Goal: Information Seeking & Learning: Find specific fact

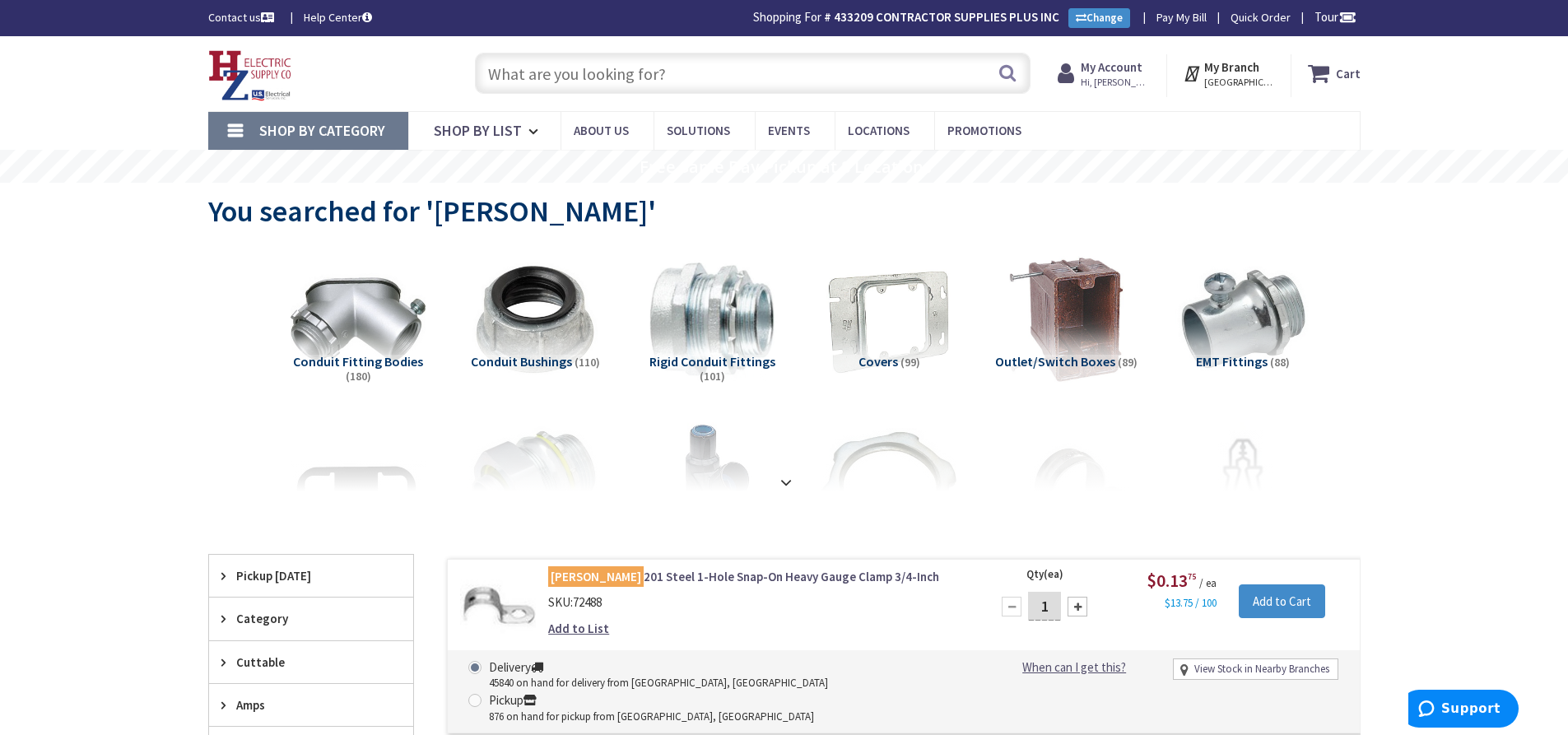
click at [565, 72] on input "text" at bounding box center [752, 72] width 555 height 41
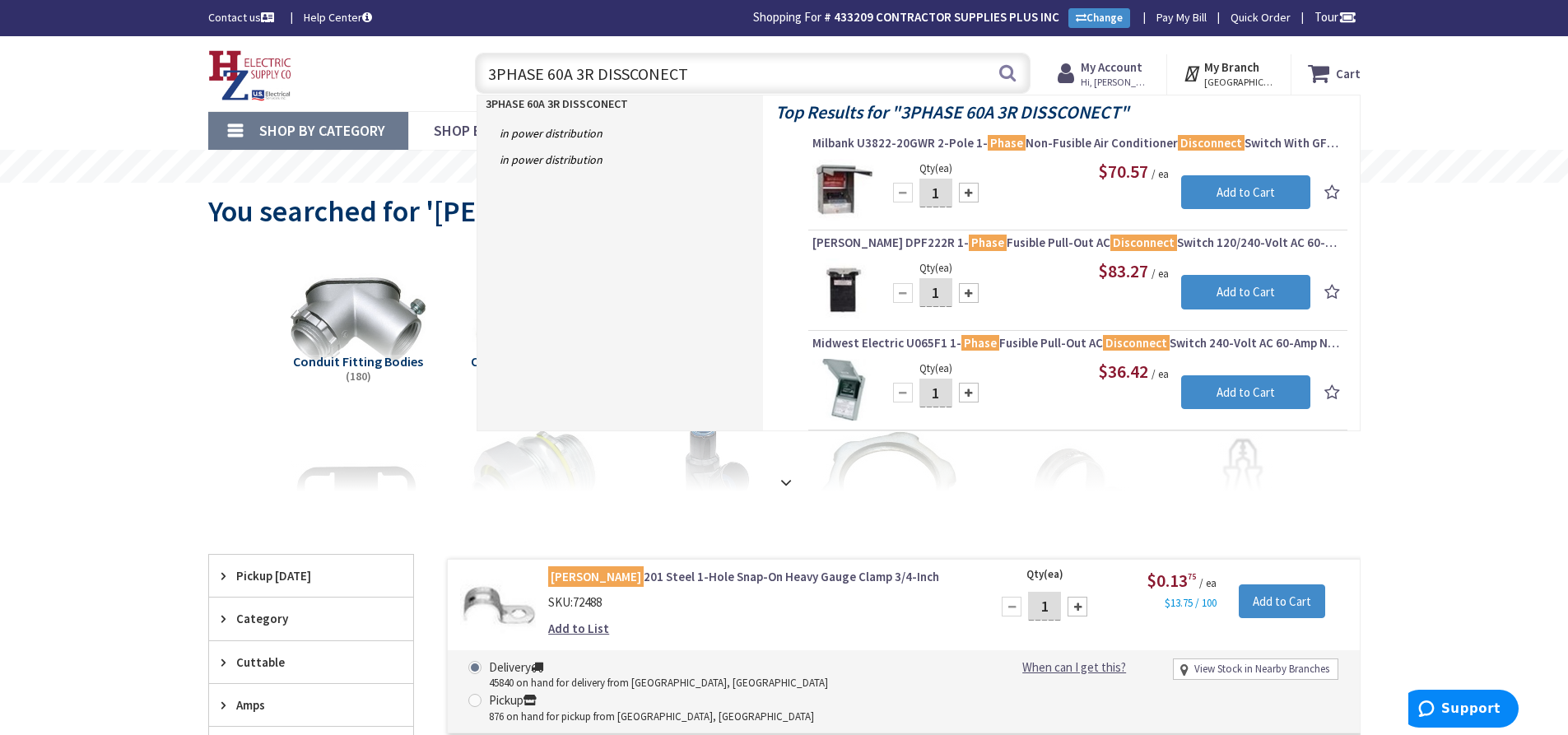
click at [495, 73] on input "3PHASE 60A 3R DISSCONECT" at bounding box center [752, 72] width 555 height 41
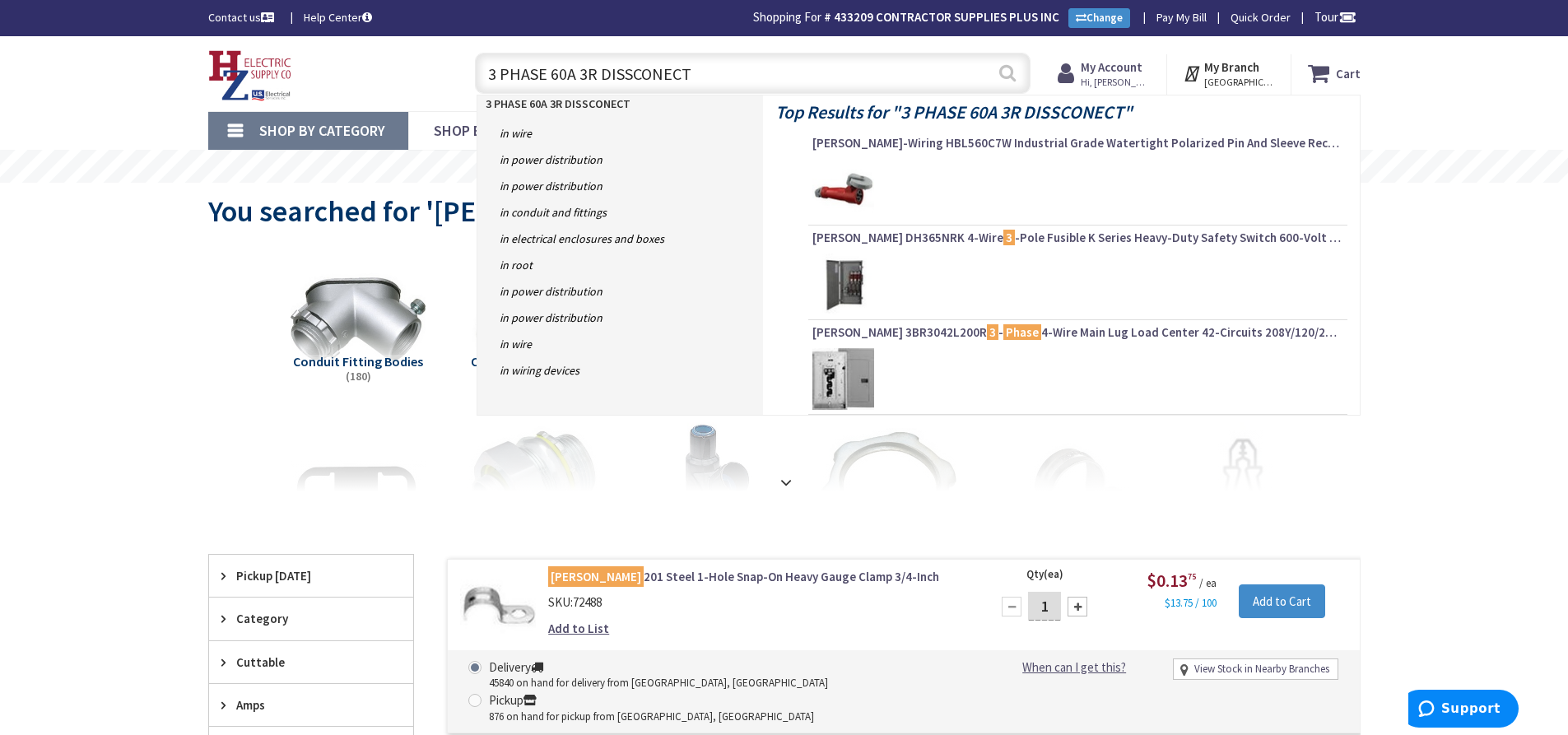
type input "3 PHASE 60A 3R DISSCONECT"
click at [1013, 74] on button "Search" at bounding box center [1008, 72] width 22 height 37
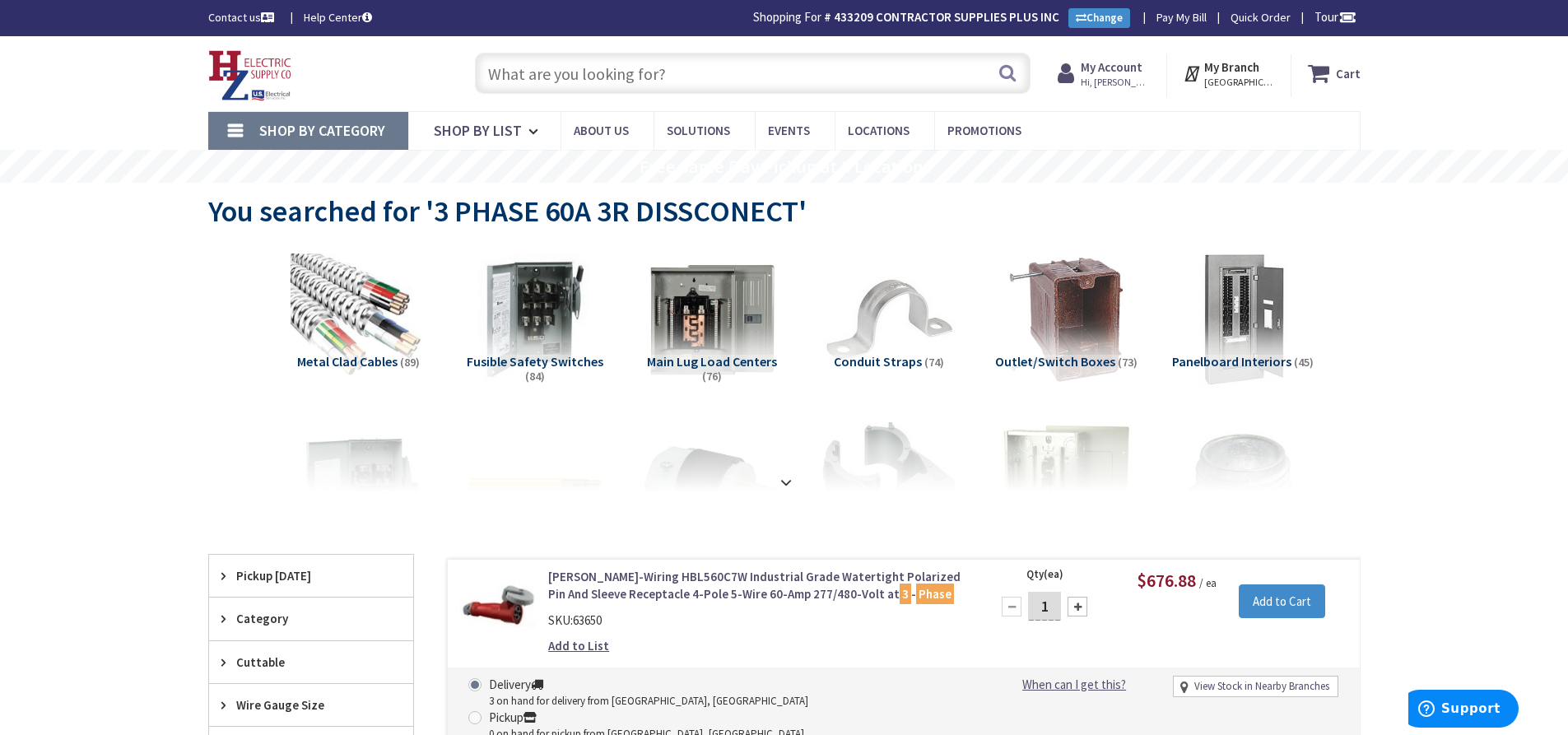
click at [581, 78] on input "text" at bounding box center [752, 72] width 555 height 41
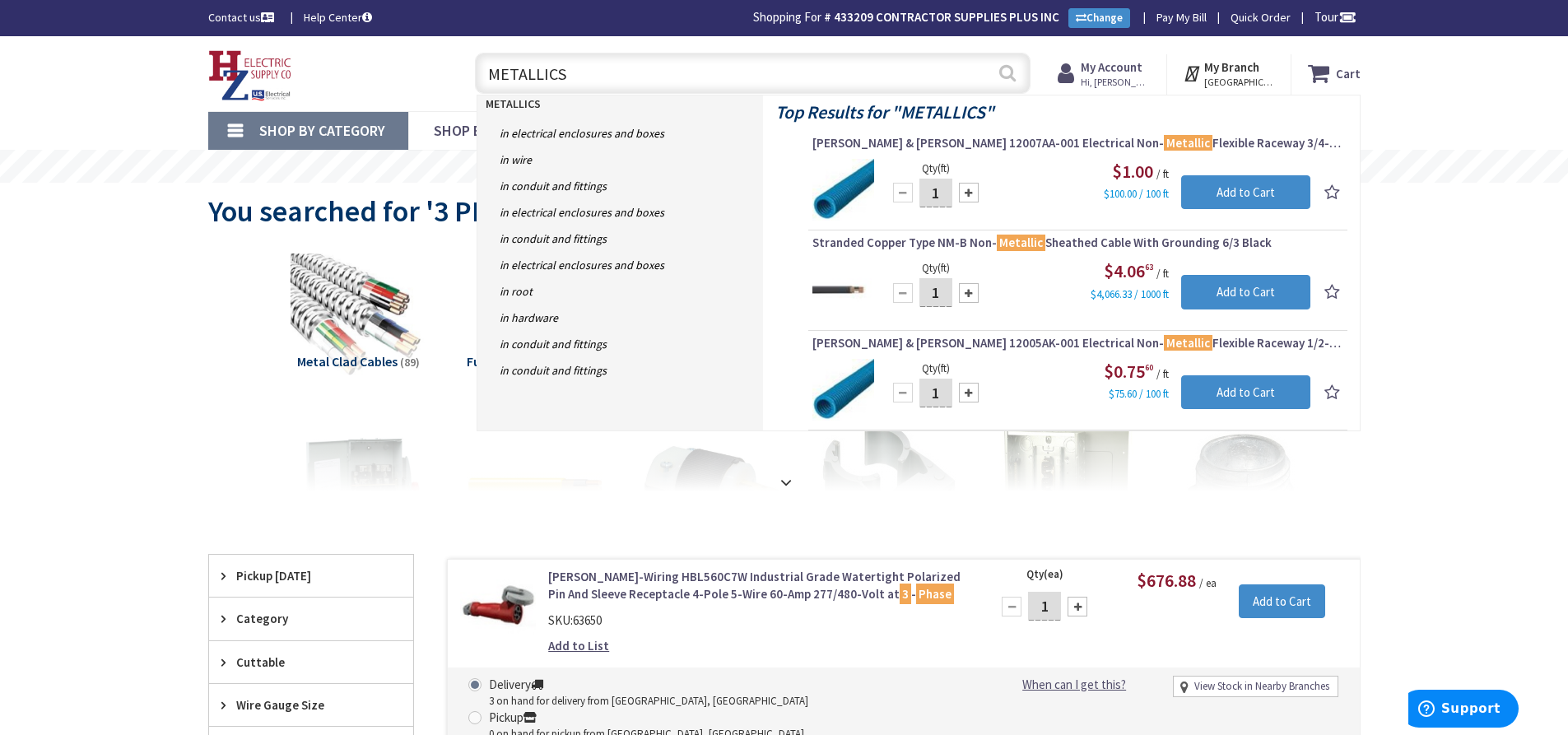
type input "METALLICS"
click at [1009, 67] on button "Search" at bounding box center [1008, 72] width 22 height 37
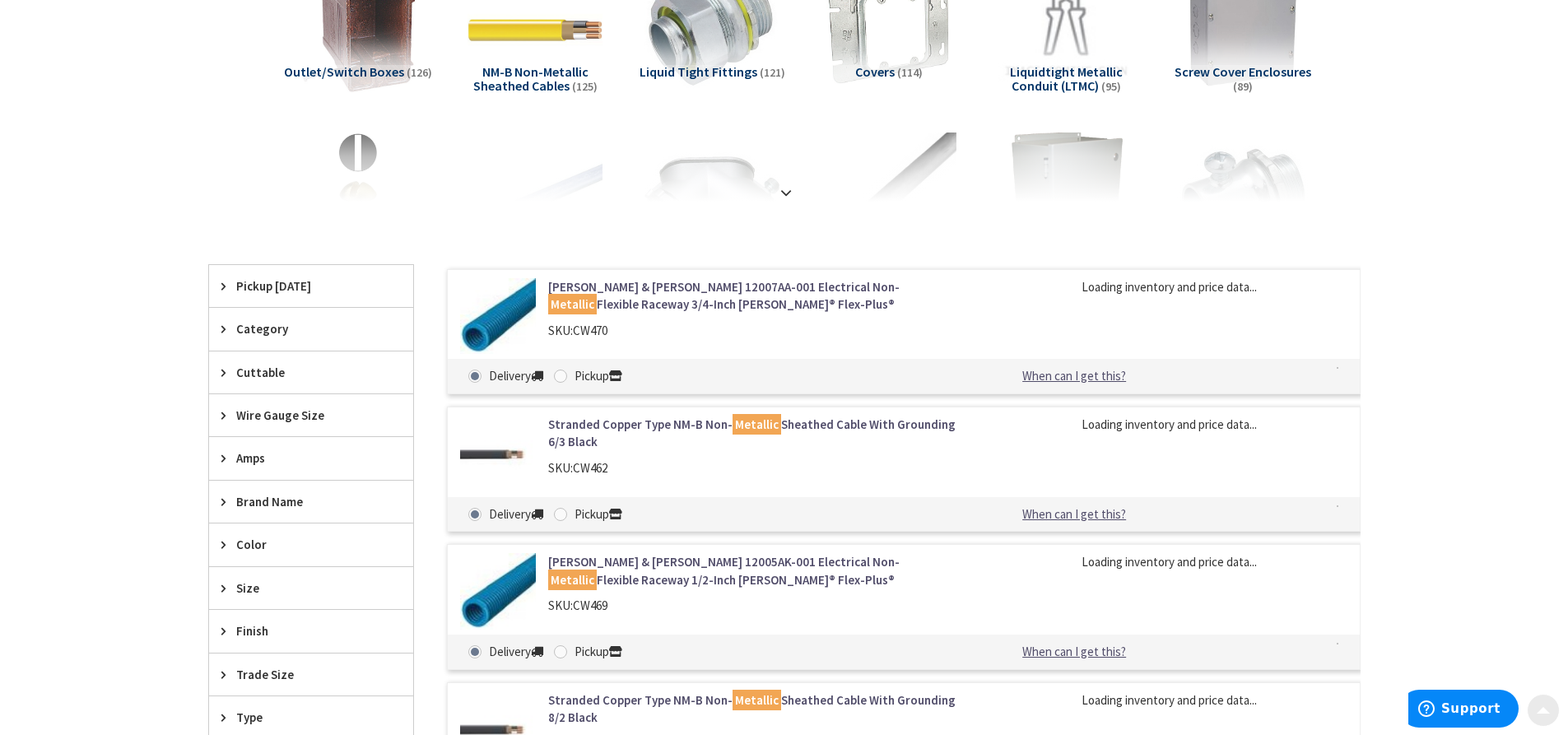
scroll to position [329, 0]
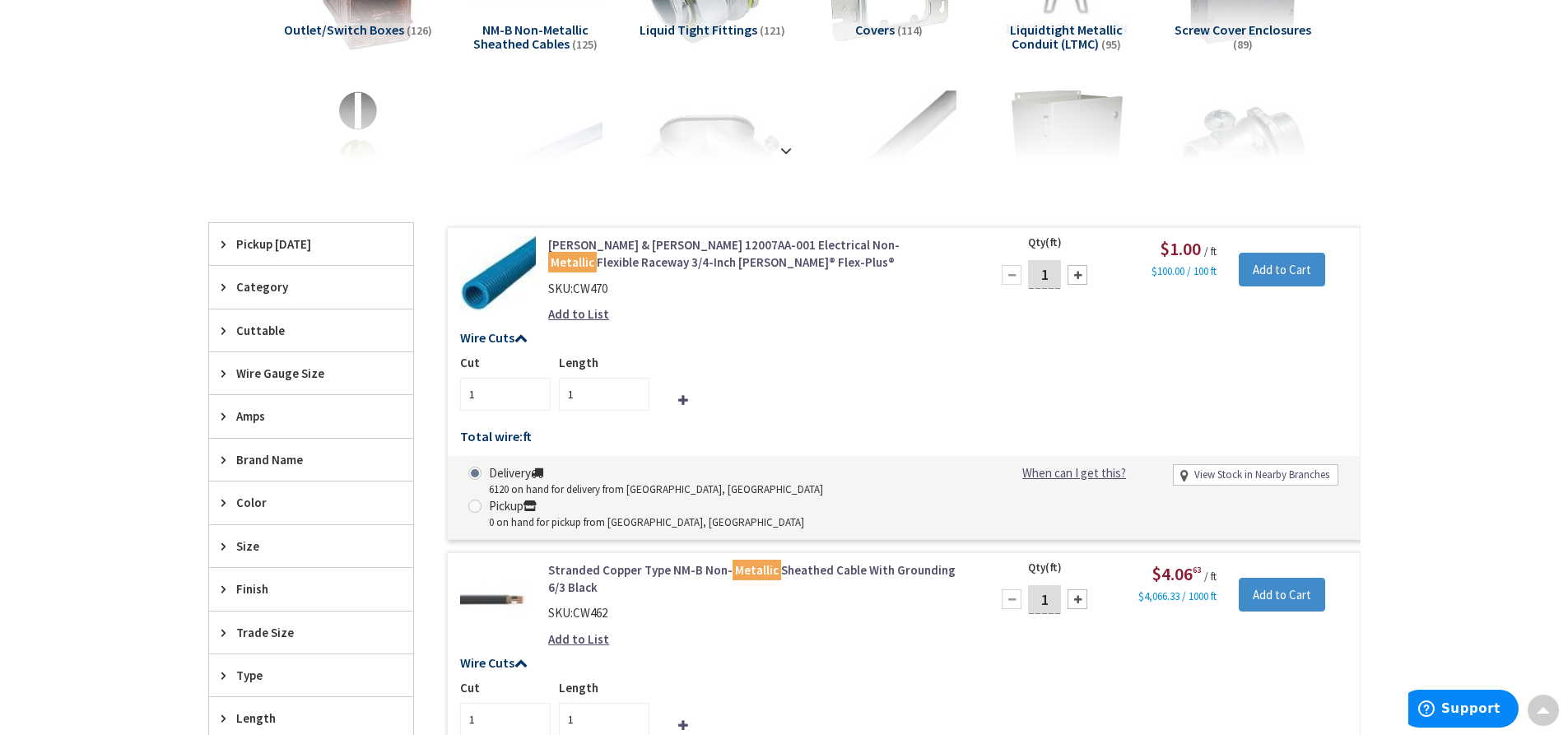
click at [300, 467] on span "Brand Name" at bounding box center [303, 459] width 134 height 17
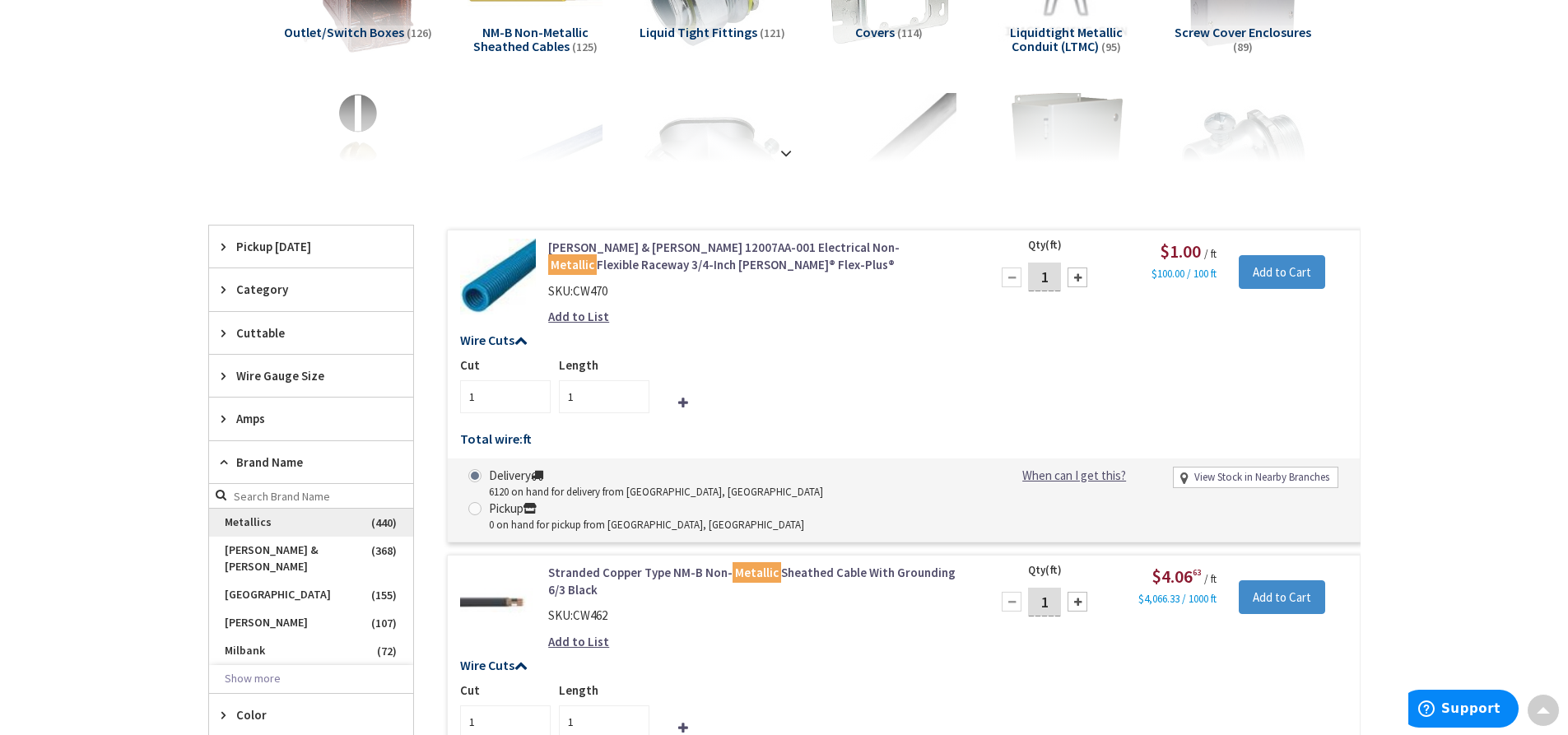
scroll to position [332, 0]
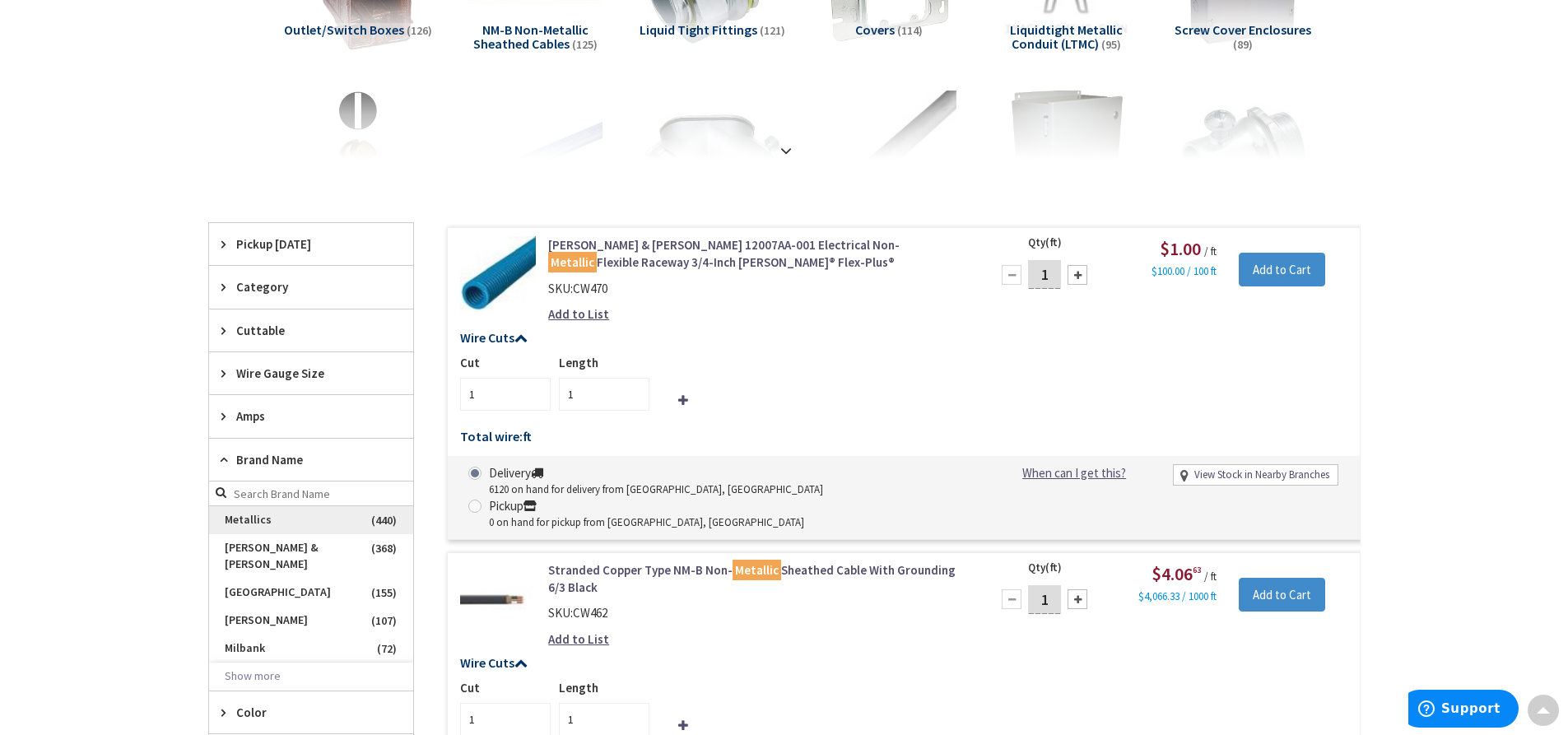
click at [291, 520] on span "Metallics" at bounding box center [310, 520] width 204 height 28
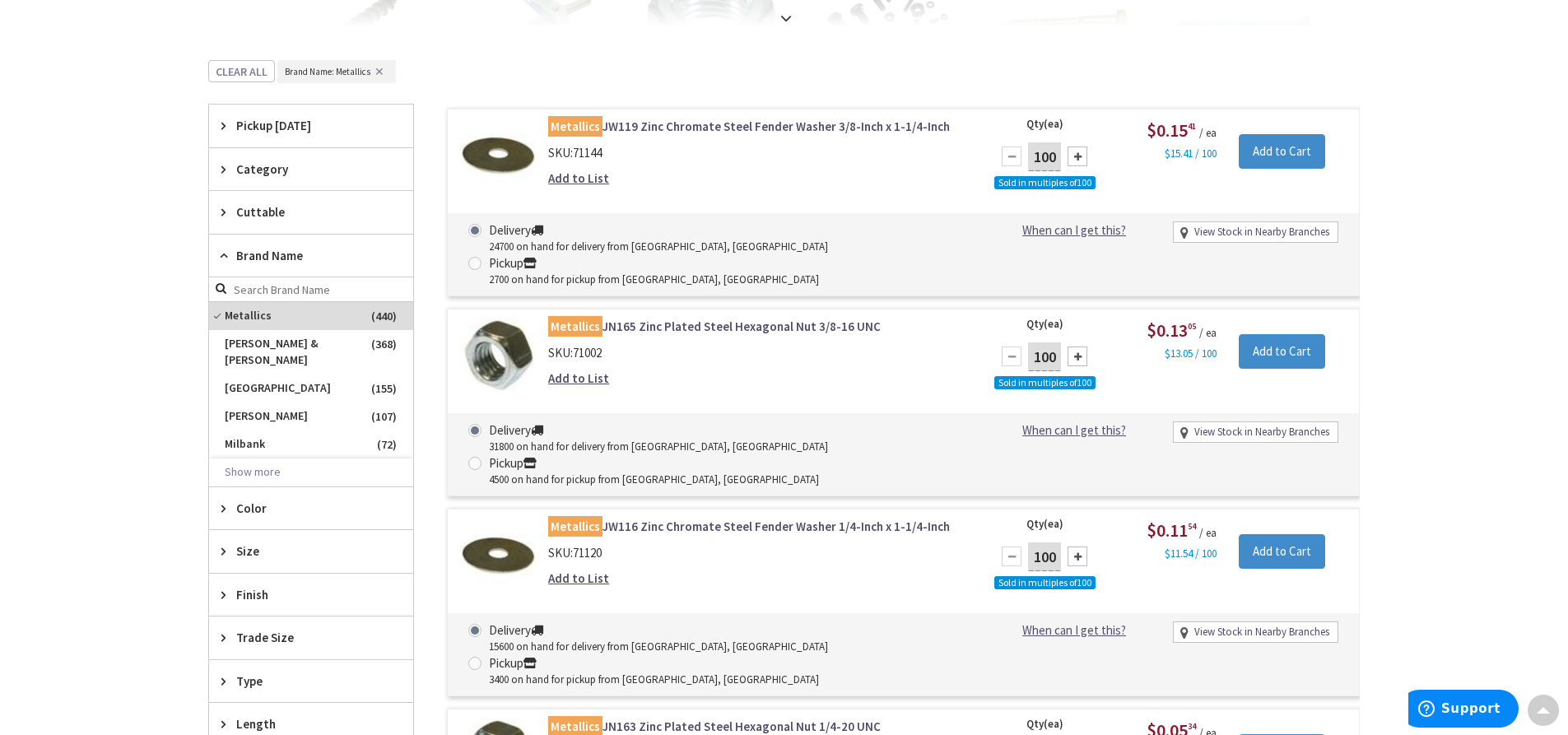
scroll to position [494, 0]
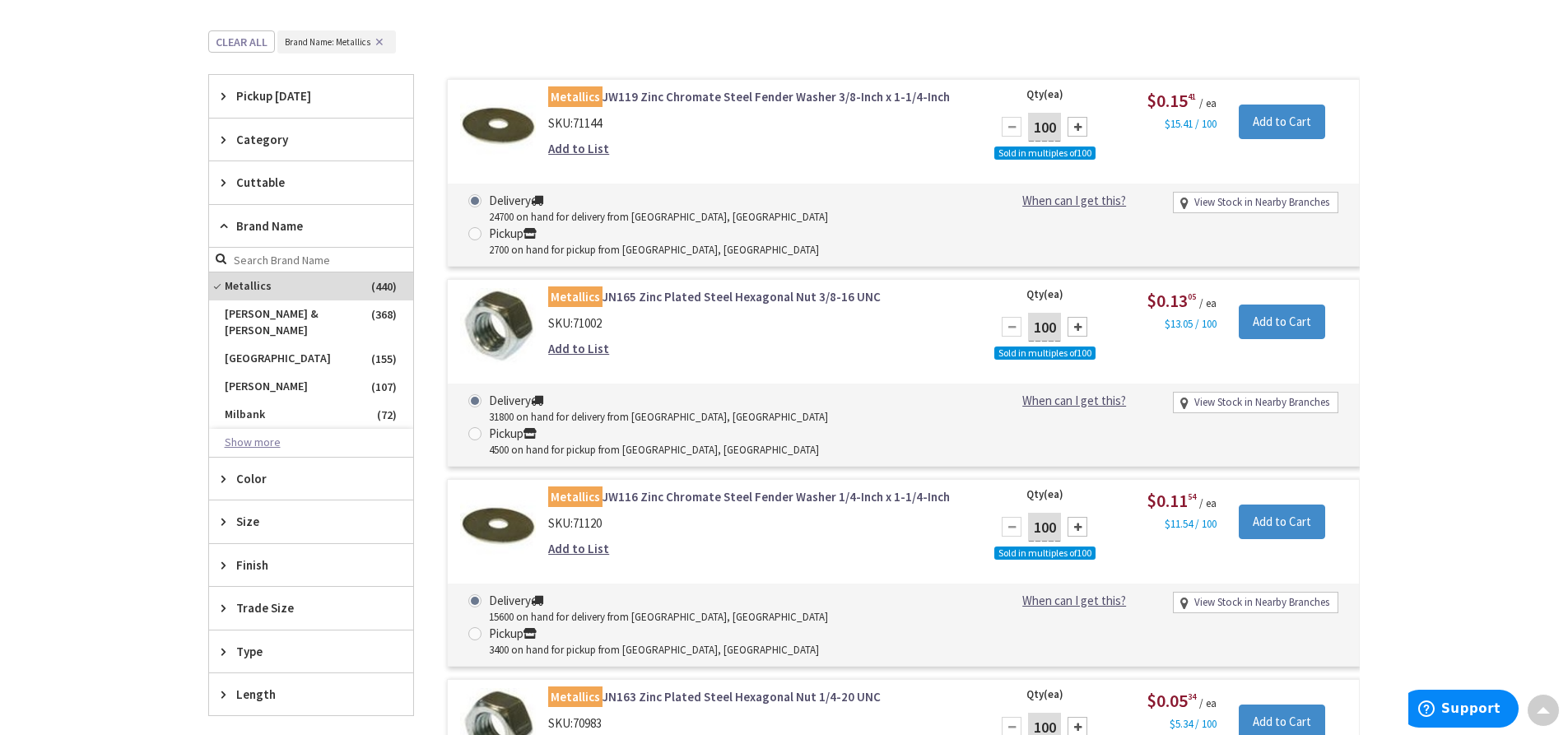
click at [259, 429] on button "Show more" at bounding box center [310, 443] width 204 height 28
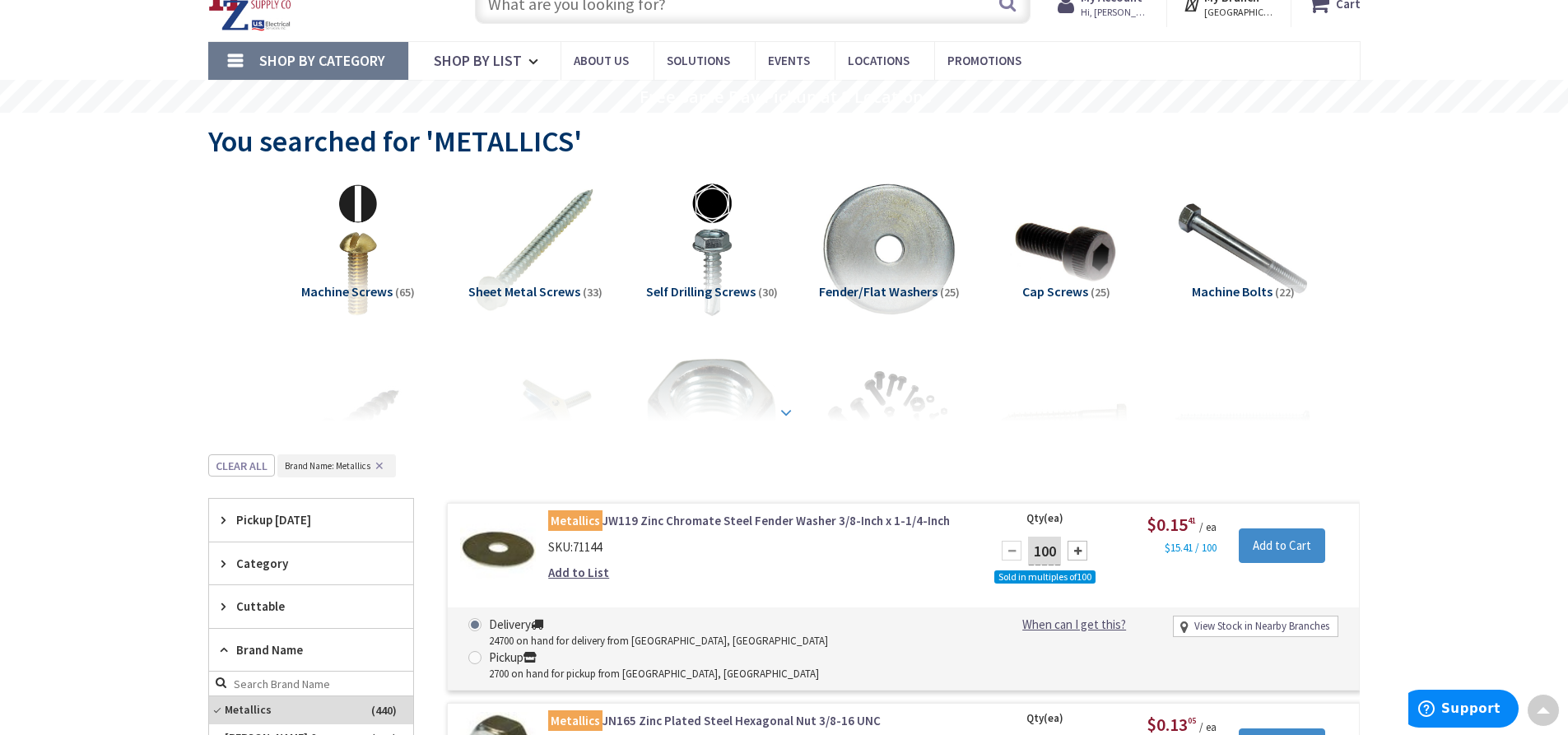
scroll to position [0, 0]
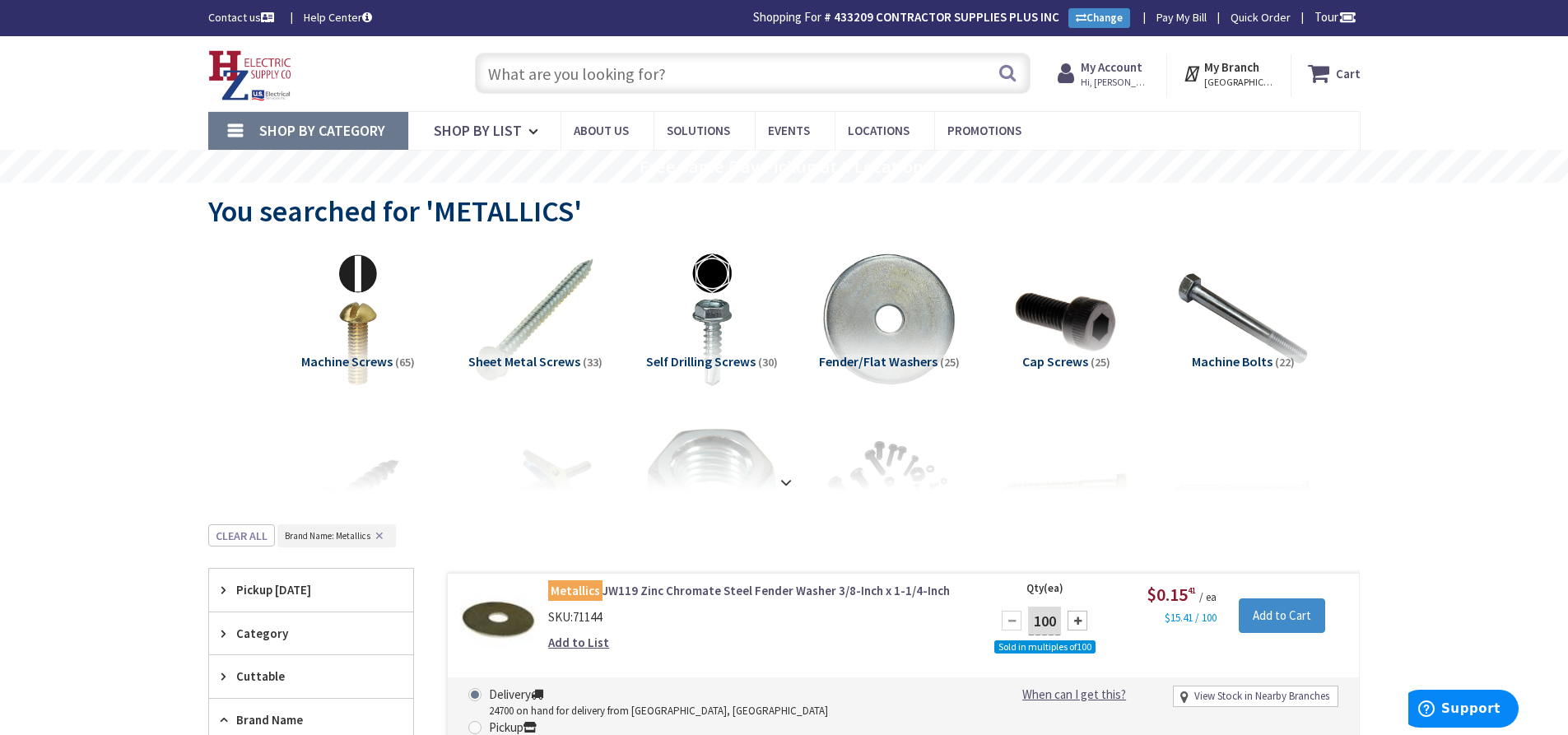
click at [574, 76] on input "text" at bounding box center [752, 72] width 555 height 41
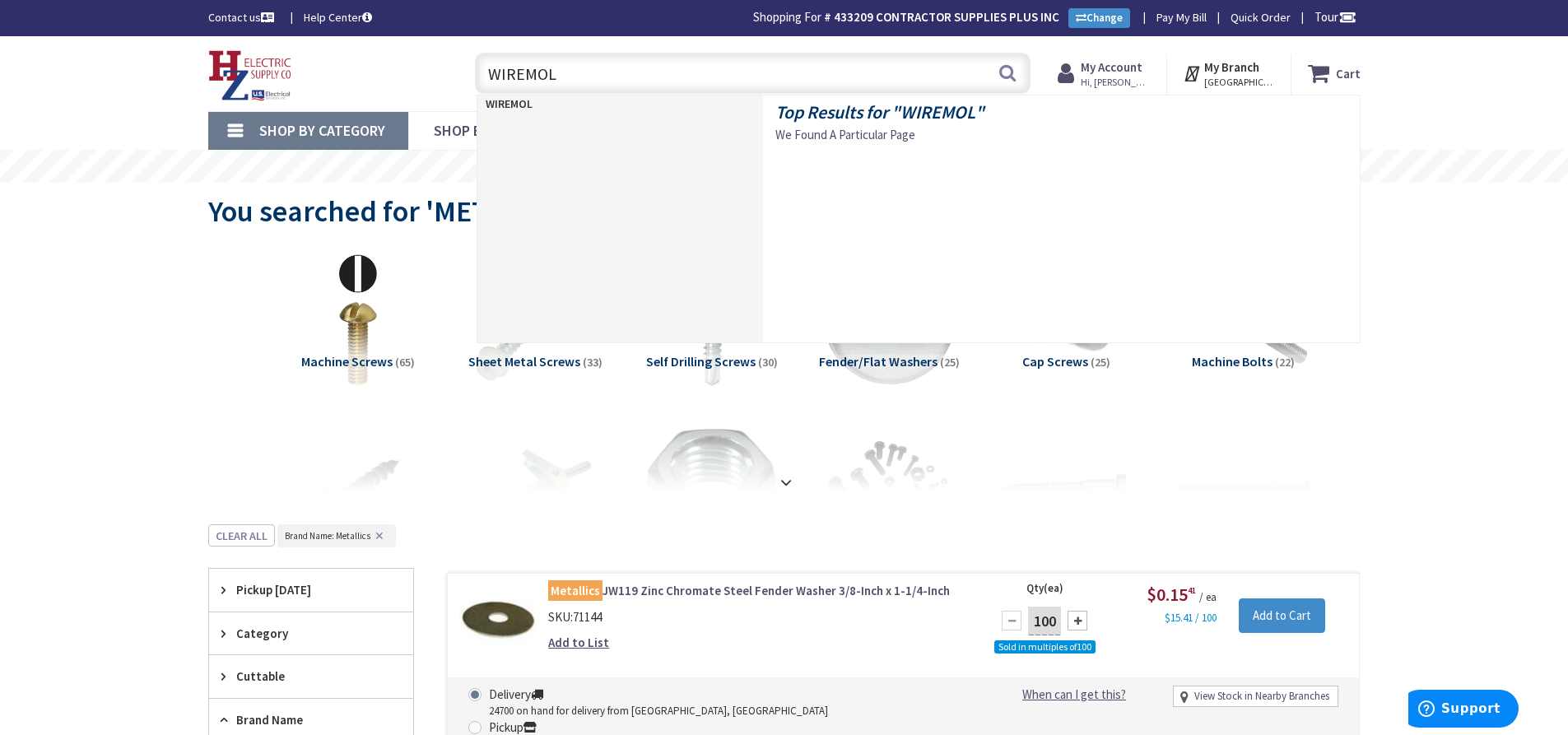
type input "WIREMOLD"
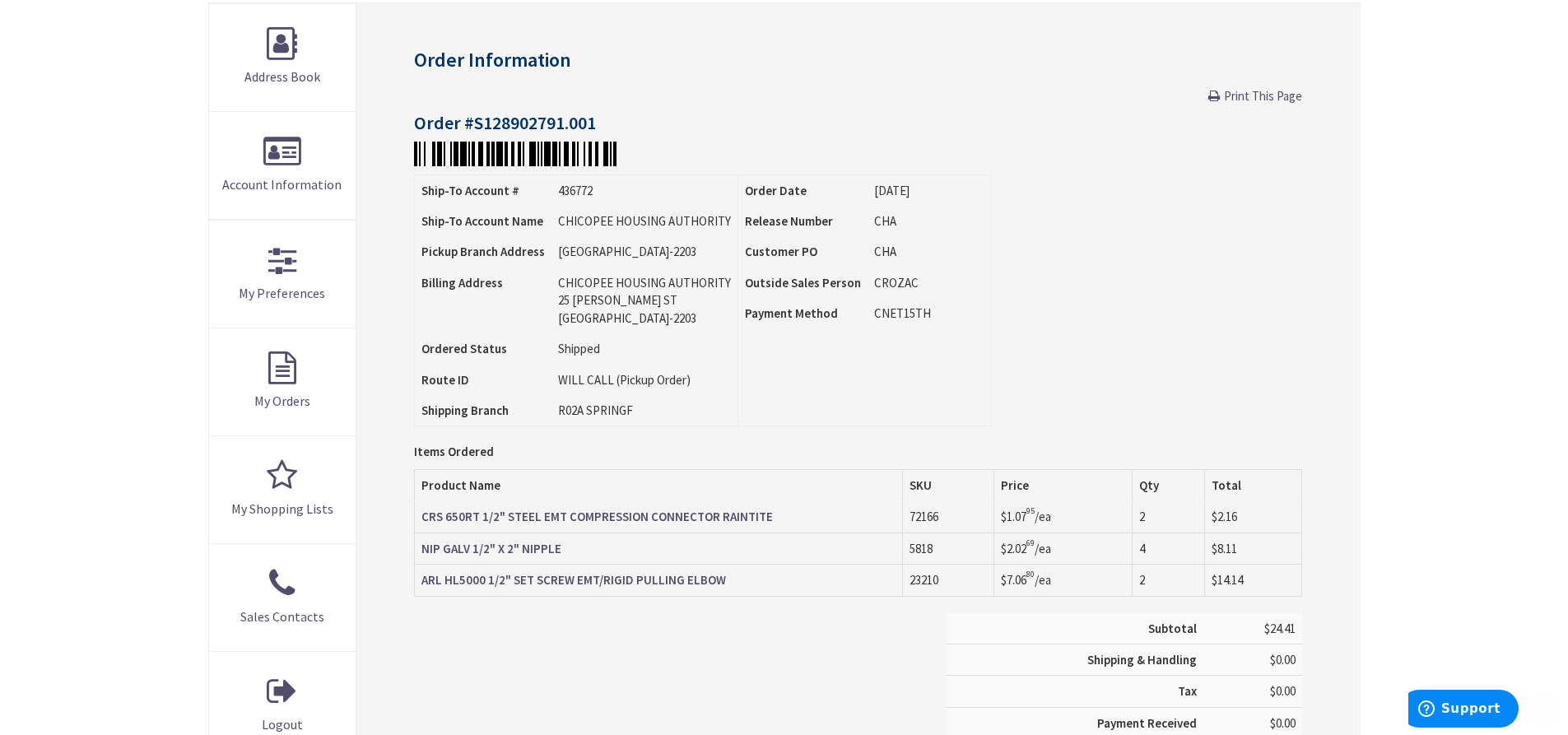
scroll to position [247, 0]
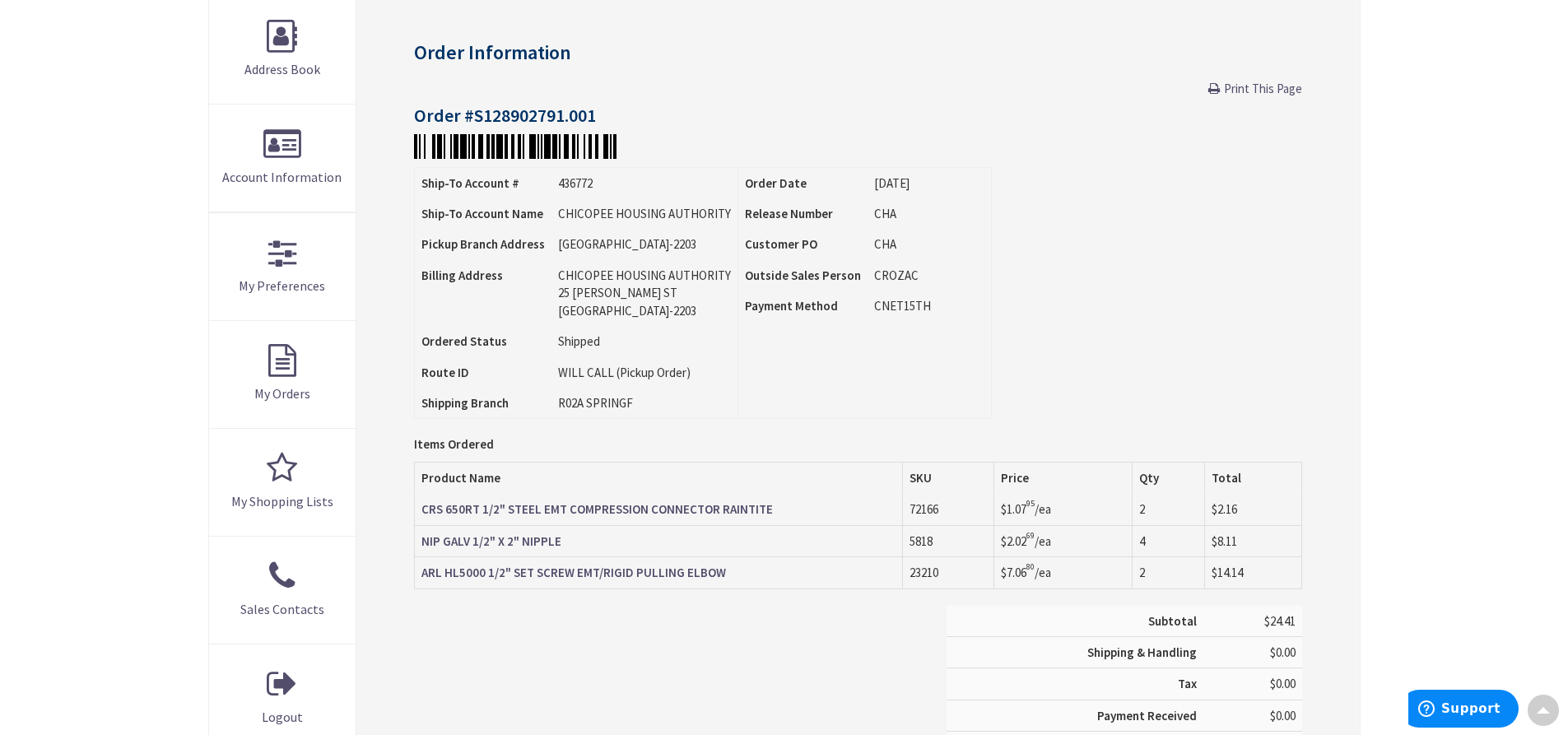
click at [1259, 91] on span "Print This Page" at bounding box center [1263, 88] width 78 height 16
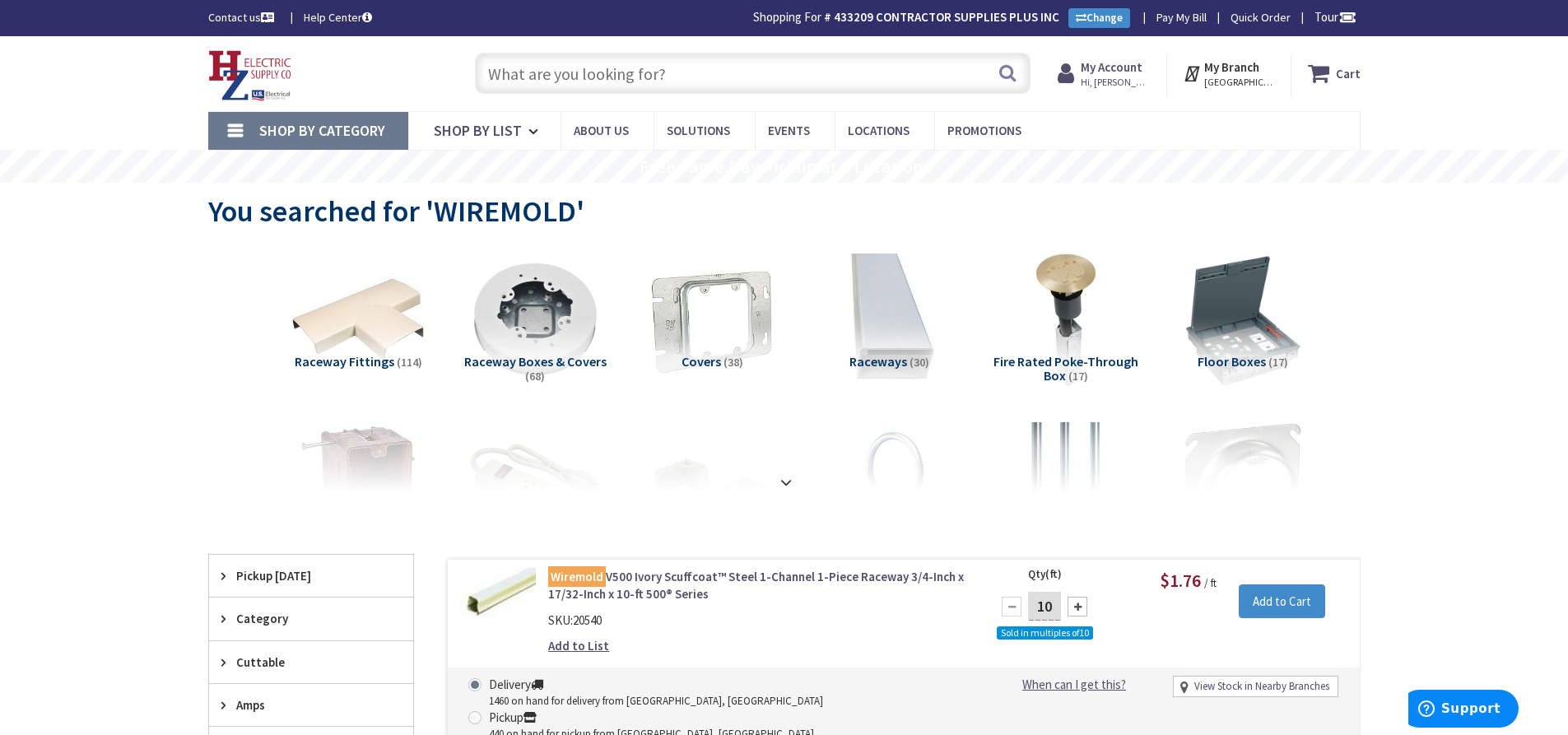
click at [573, 72] on input "text" at bounding box center [752, 72] width 555 height 41
click at [591, 74] on input "text" at bounding box center [752, 72] width 555 height 41
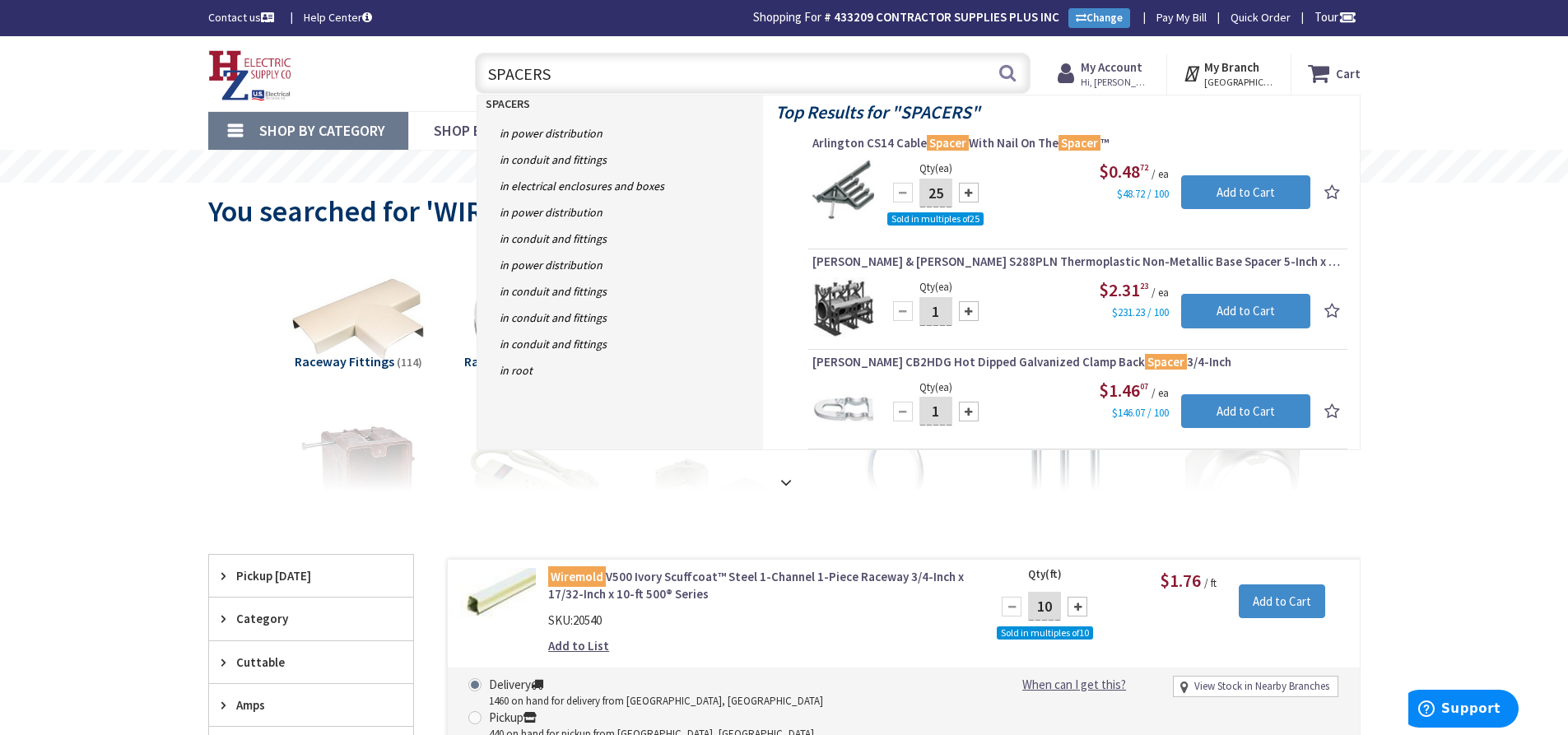
drag, startPoint x: 572, startPoint y: 81, endPoint x: 473, endPoint y: 80, distance: 99.0
click at [473, 80] on div "SPACERS SPACERS Search" at bounding box center [748, 72] width 564 height 52
type input "DEVICE SPACER"
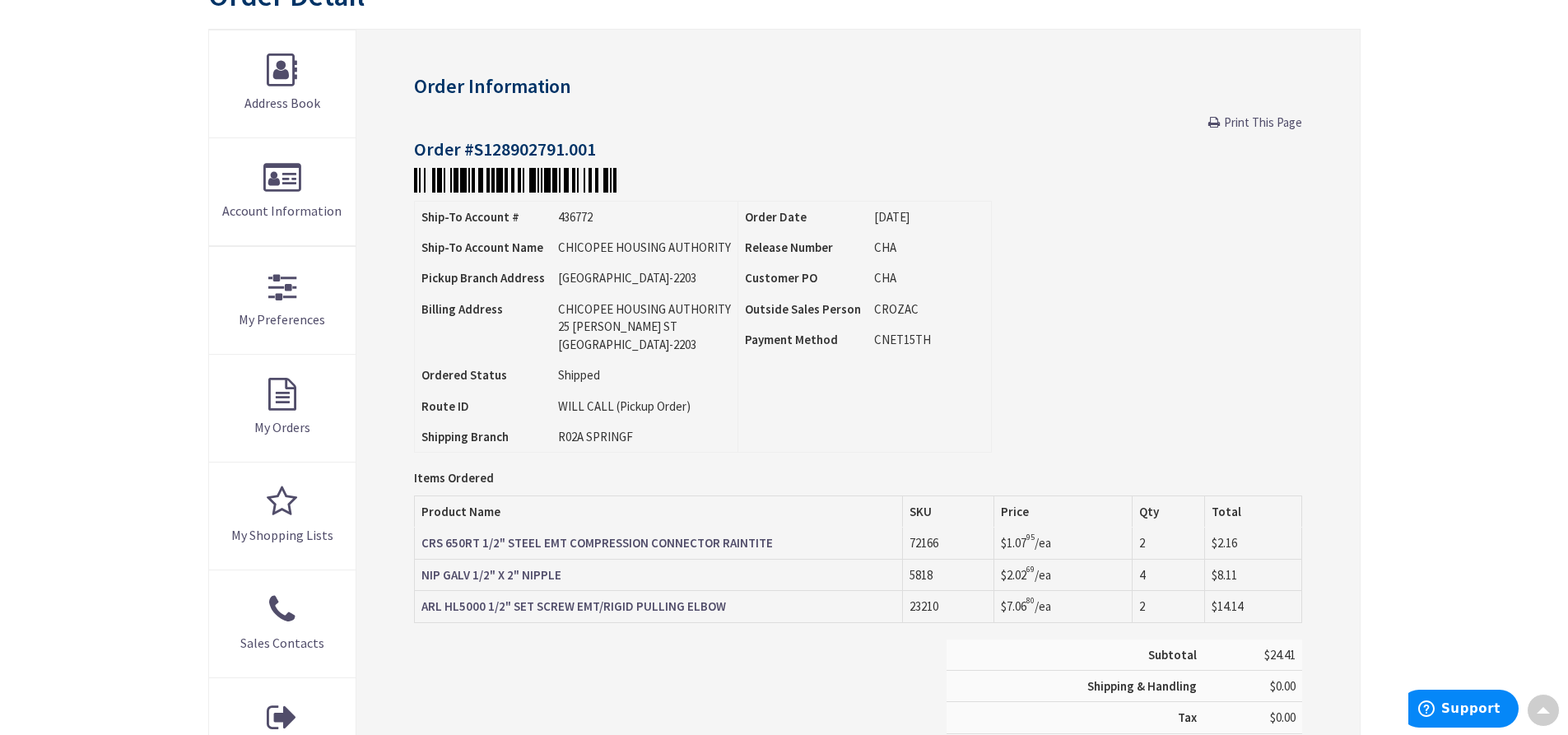
scroll to position [2, 0]
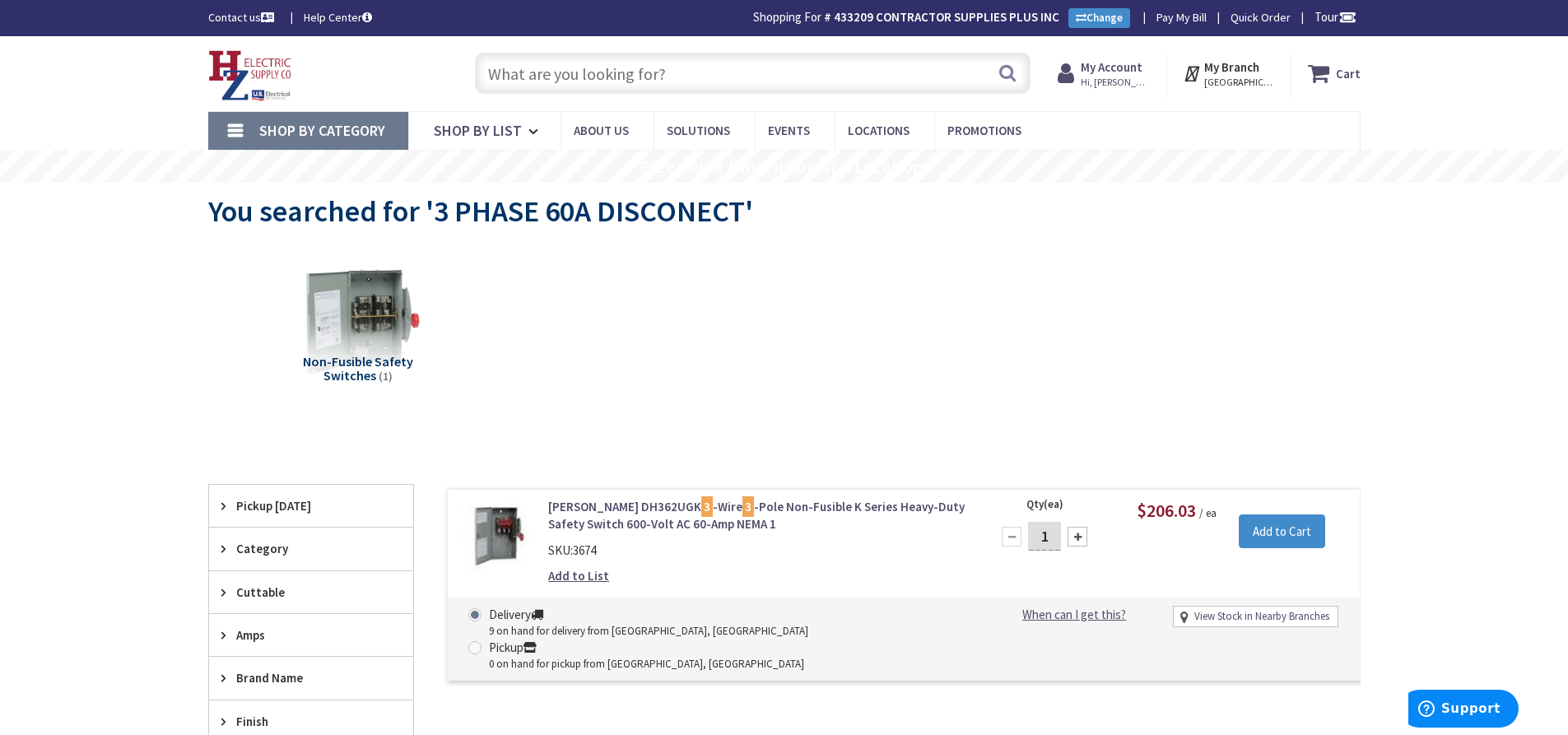
click at [565, 64] on input "text" at bounding box center [752, 72] width 555 height 41
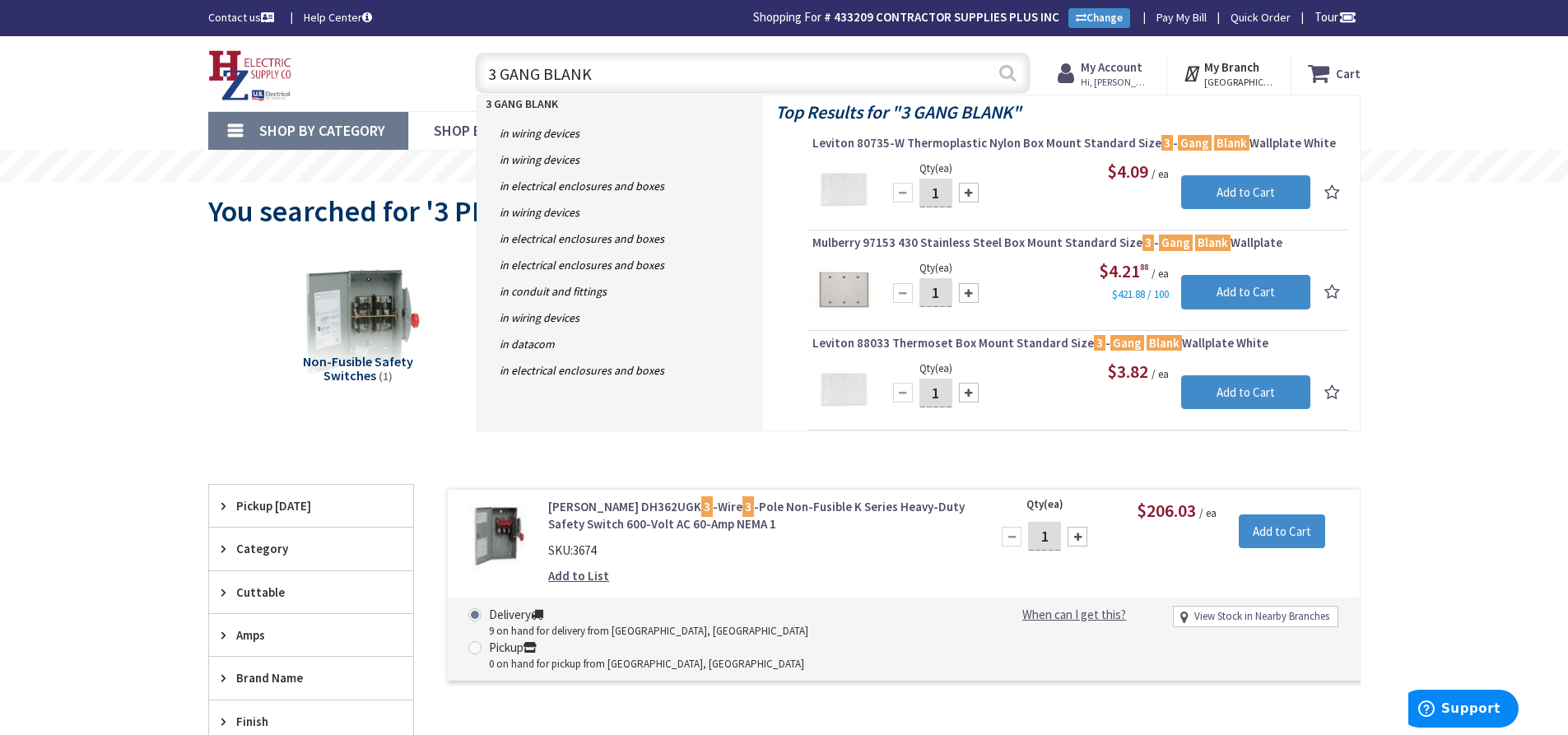
type input "3 GANG BLANK"
click at [1003, 74] on button "Search" at bounding box center [1008, 72] width 22 height 37
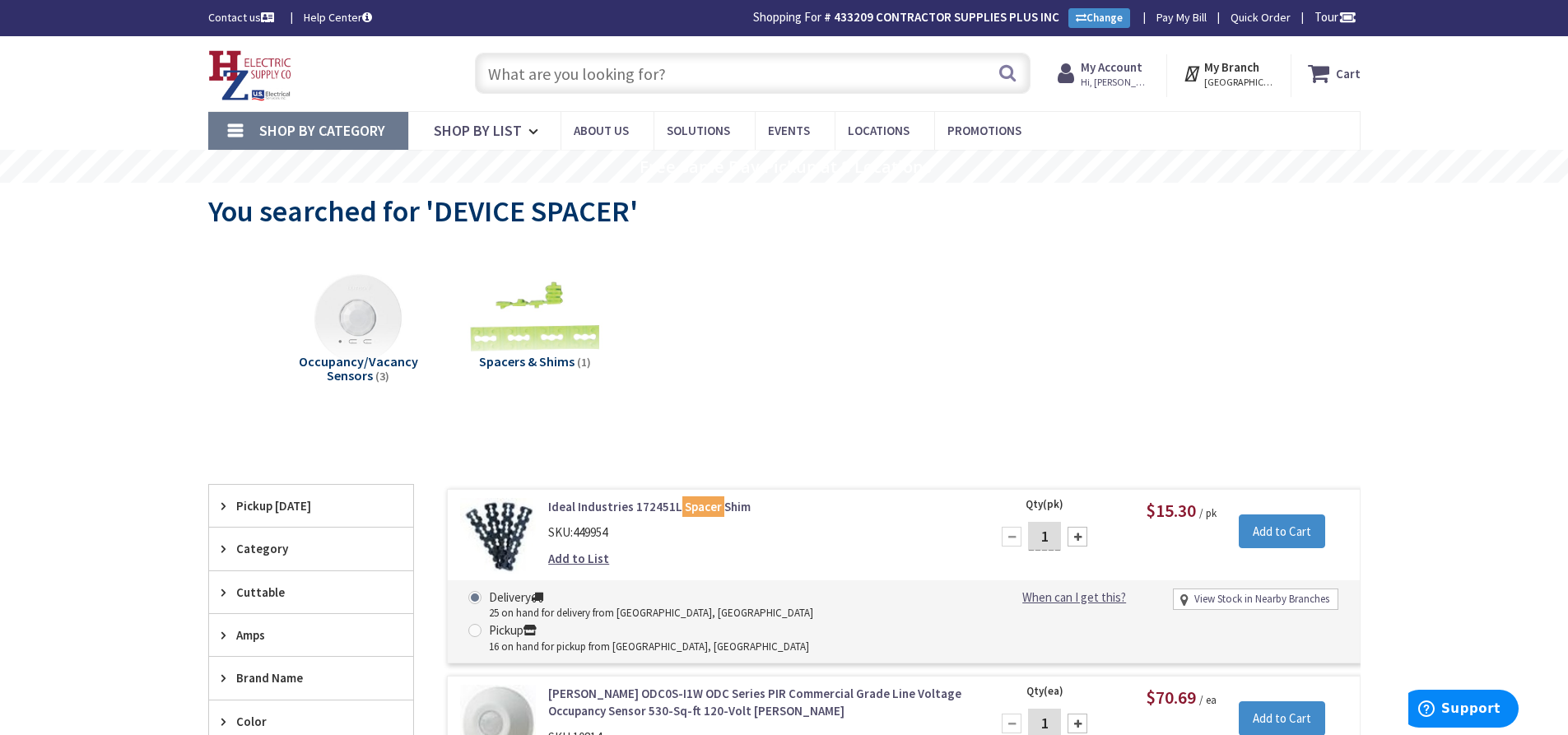
scroll to position [165, 0]
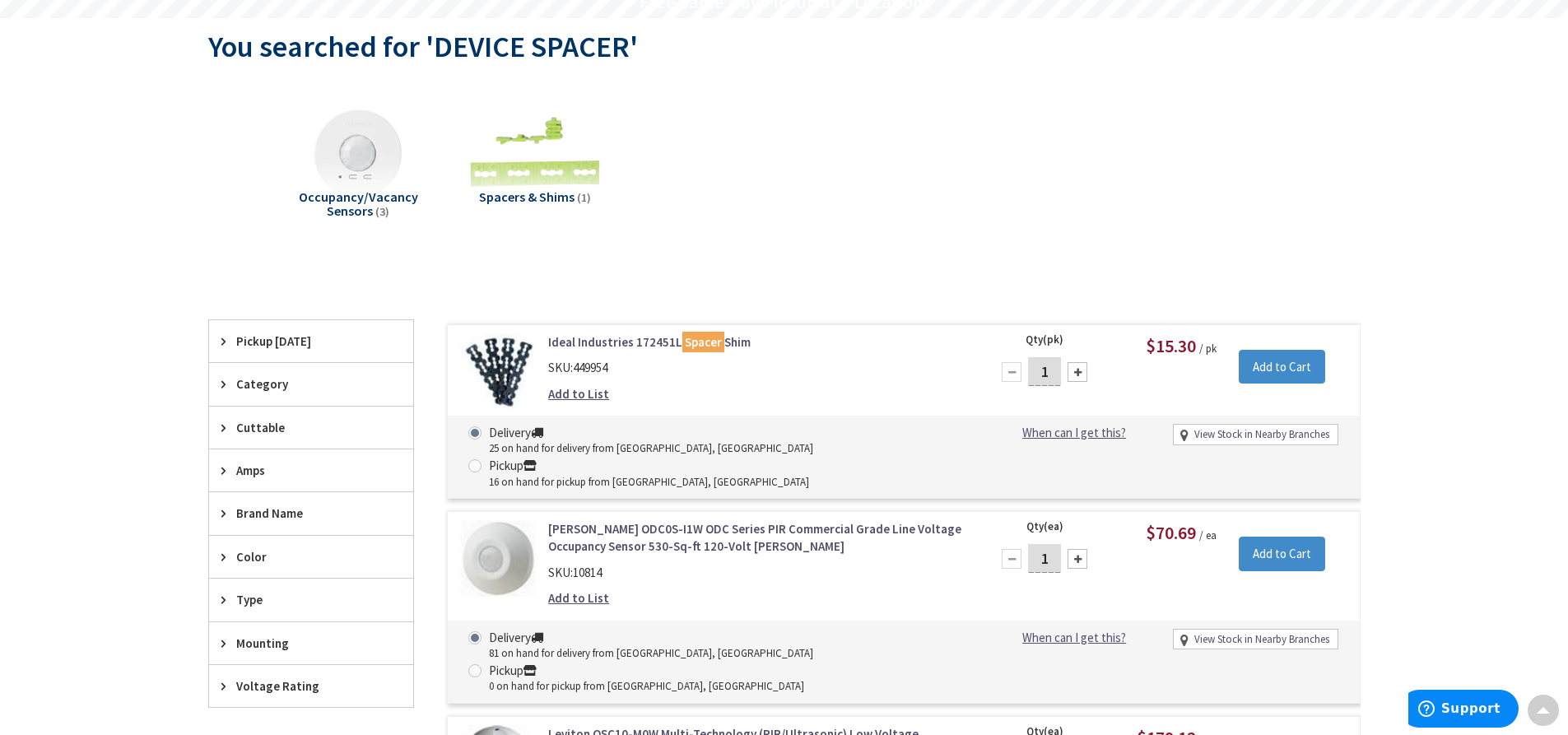
click at [615, 342] on link "Ideal Industries 172451L Spacer Shim" at bounding box center [757, 342] width 419 height 17
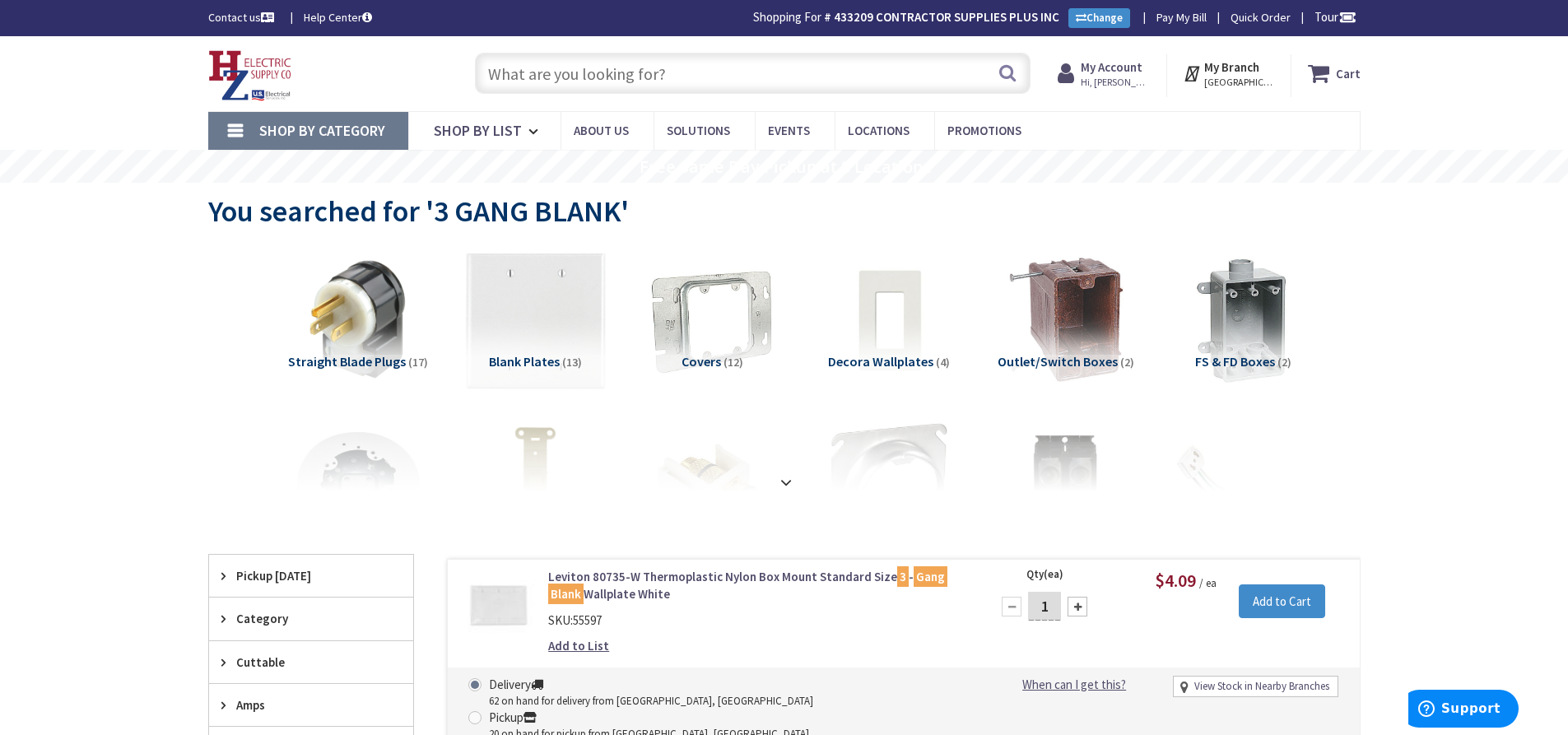
click at [536, 312] on img at bounding box center [534, 319] width 149 height 149
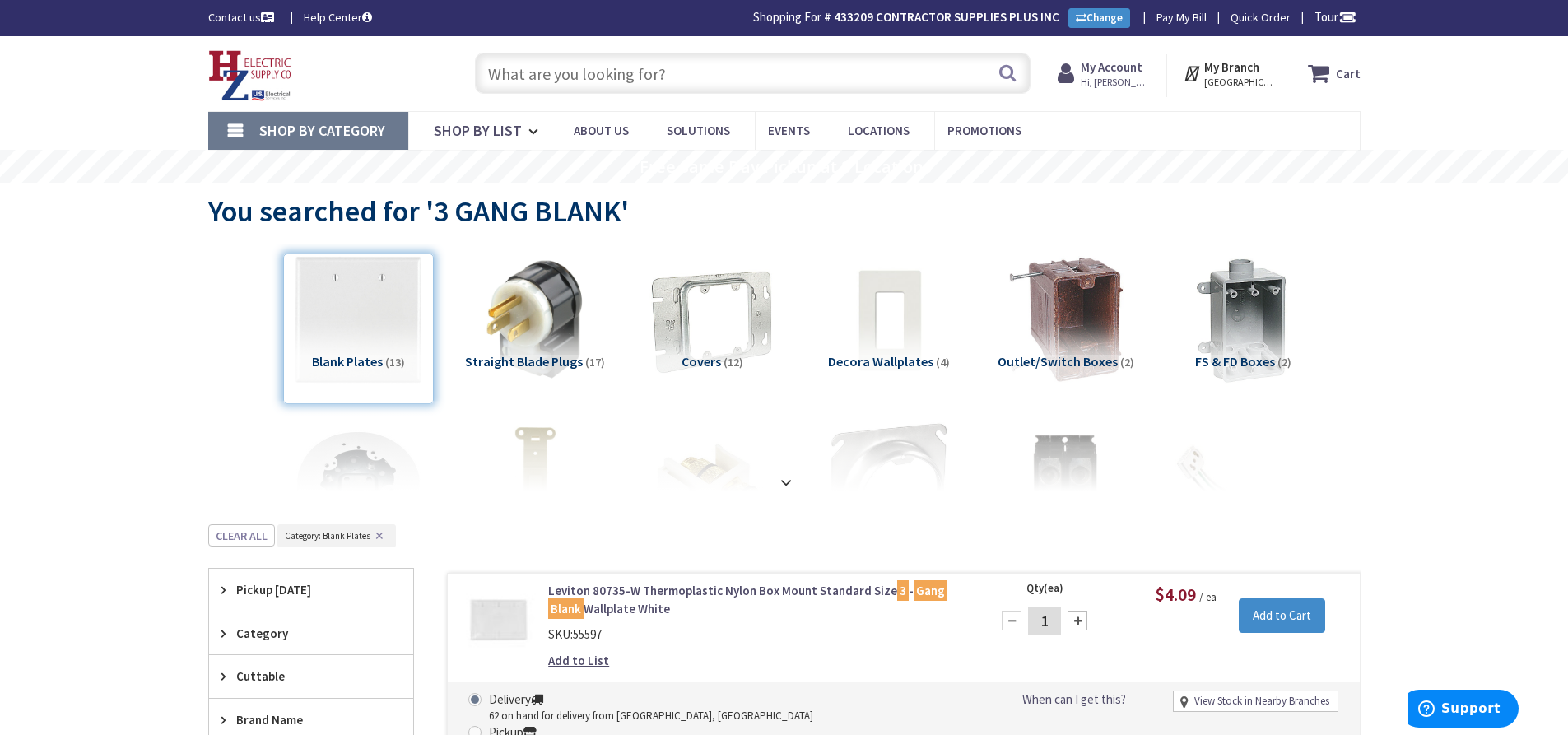
click at [567, 76] on input "text" at bounding box center [752, 72] width 555 height 41
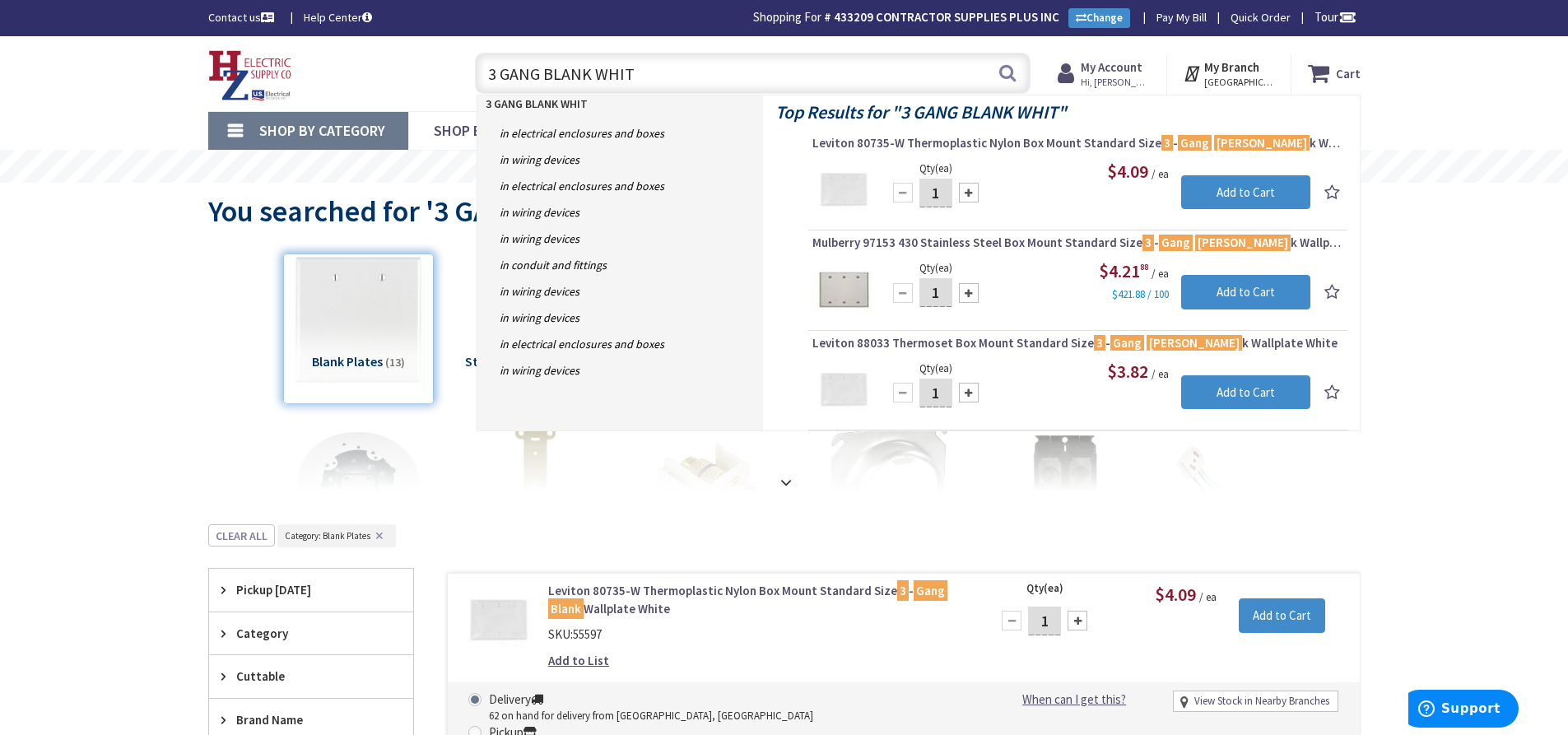
type input "3 GANG BLANK WHITE"
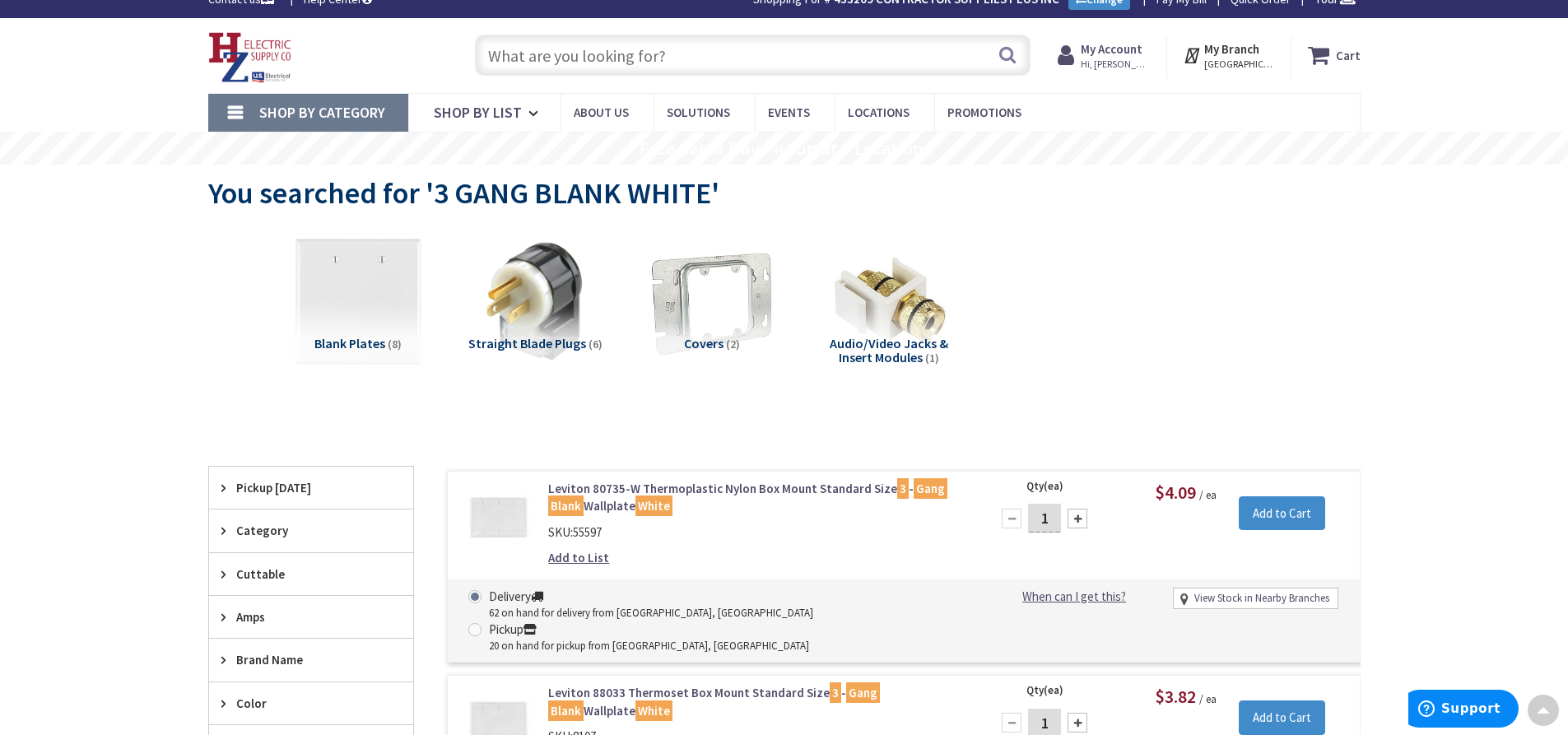
scroll to position [2, 0]
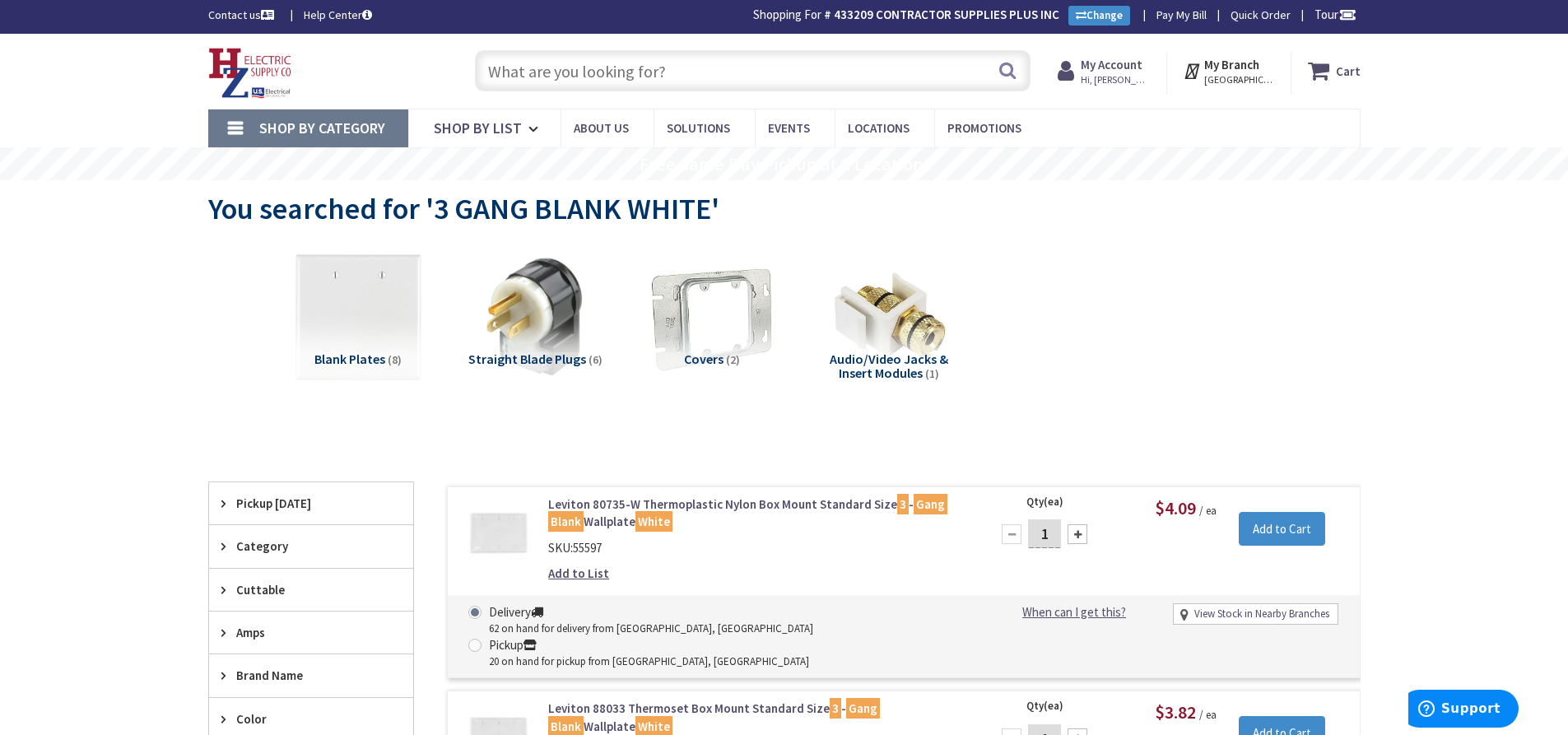
click at [611, 510] on link "Leviton 80735-W Thermoplastic Nylon Box Mount Standard Size 3 - Gang Blank Wall…" at bounding box center [757, 513] width 419 height 36
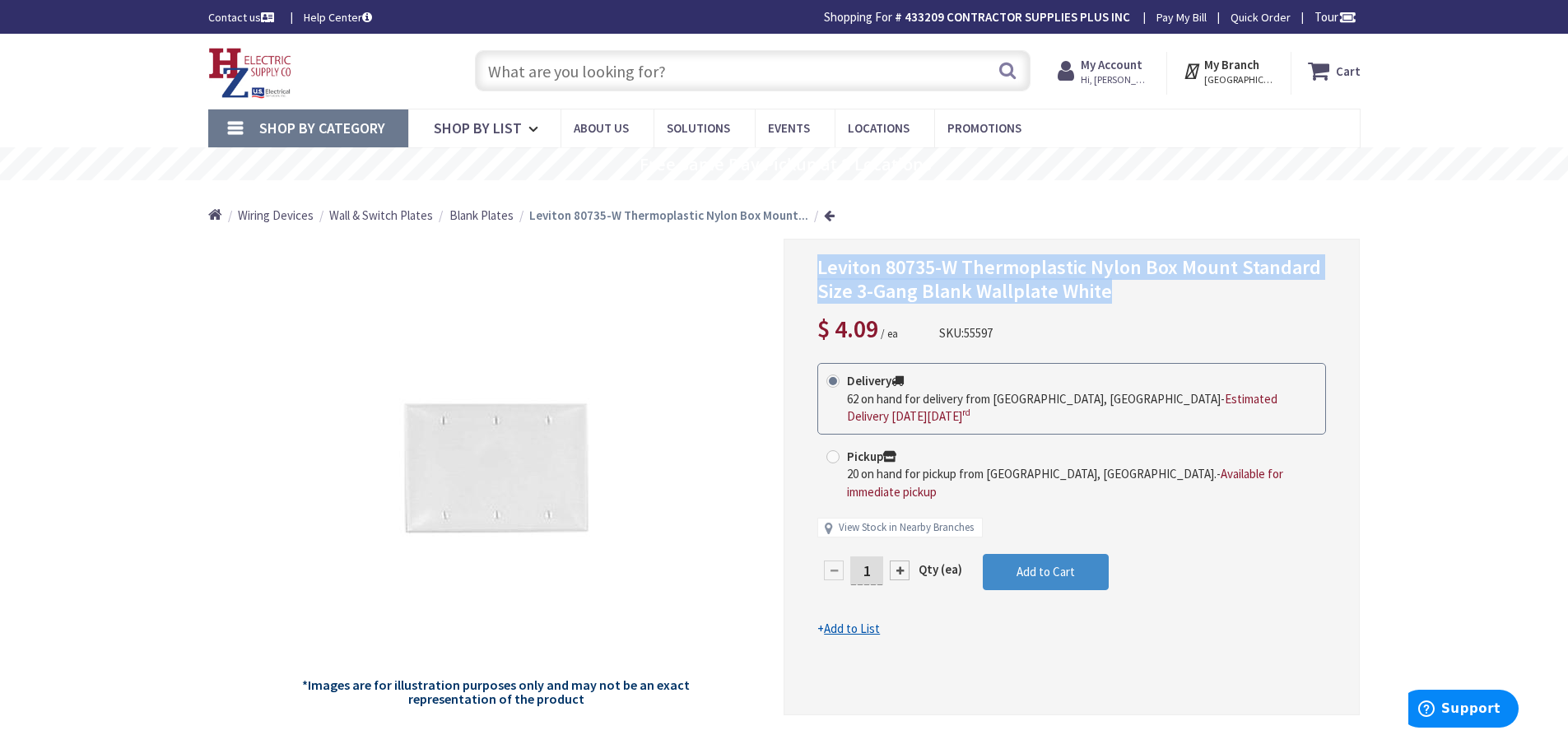
drag, startPoint x: 817, startPoint y: 269, endPoint x: 1099, endPoint y: 297, distance: 283.4
click at [1103, 297] on span "Leviton 80735-W Thermoplastic Nylon Box Mount Standard Size 3-Gang Blank Wallpl…" at bounding box center [1069, 279] width 504 height 49
copy span "Leviton 80735-W Thermoplastic Nylon Box Mount Standard Size 3-Gang Blank Wallpl…"
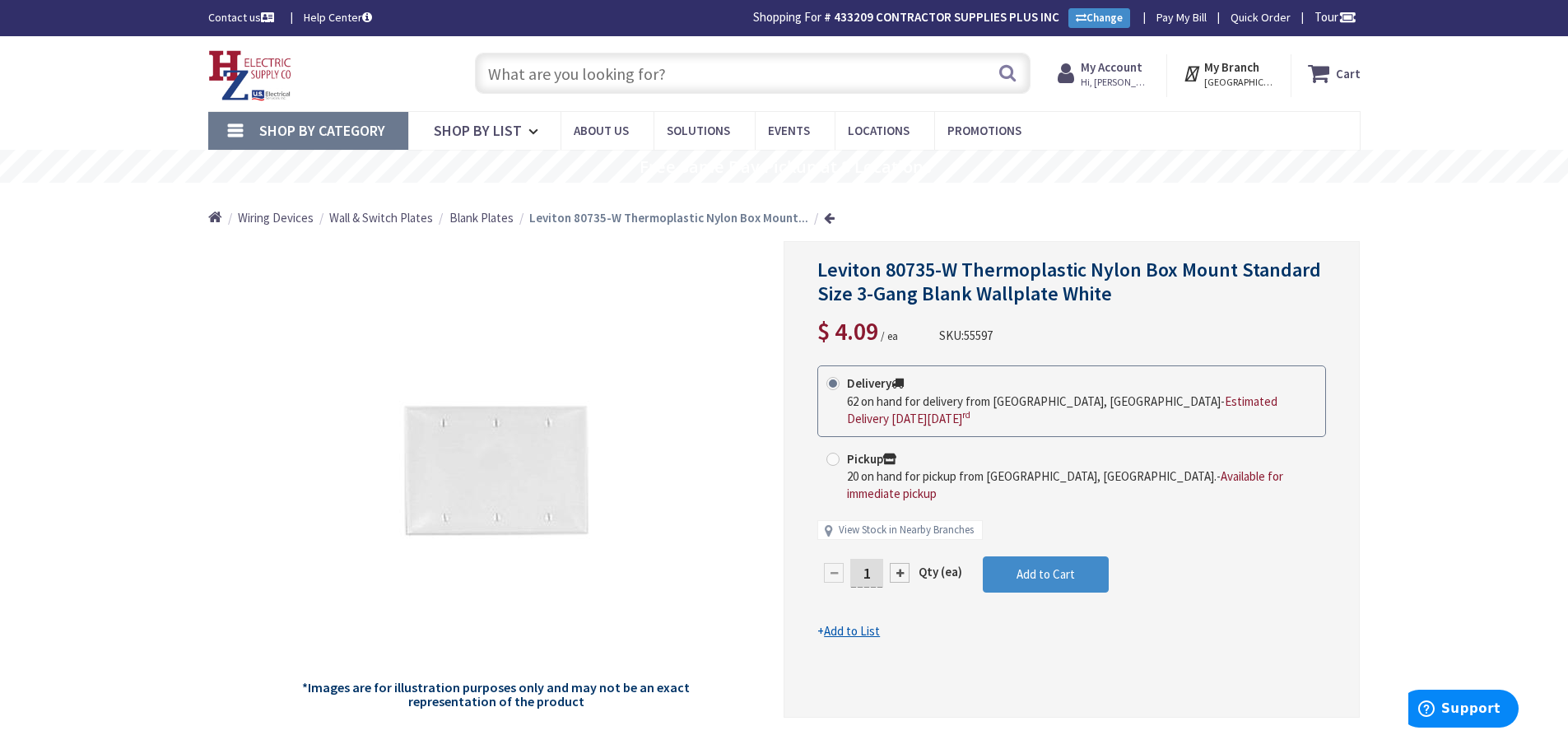
click at [629, 76] on input "text" at bounding box center [752, 72] width 555 height 41
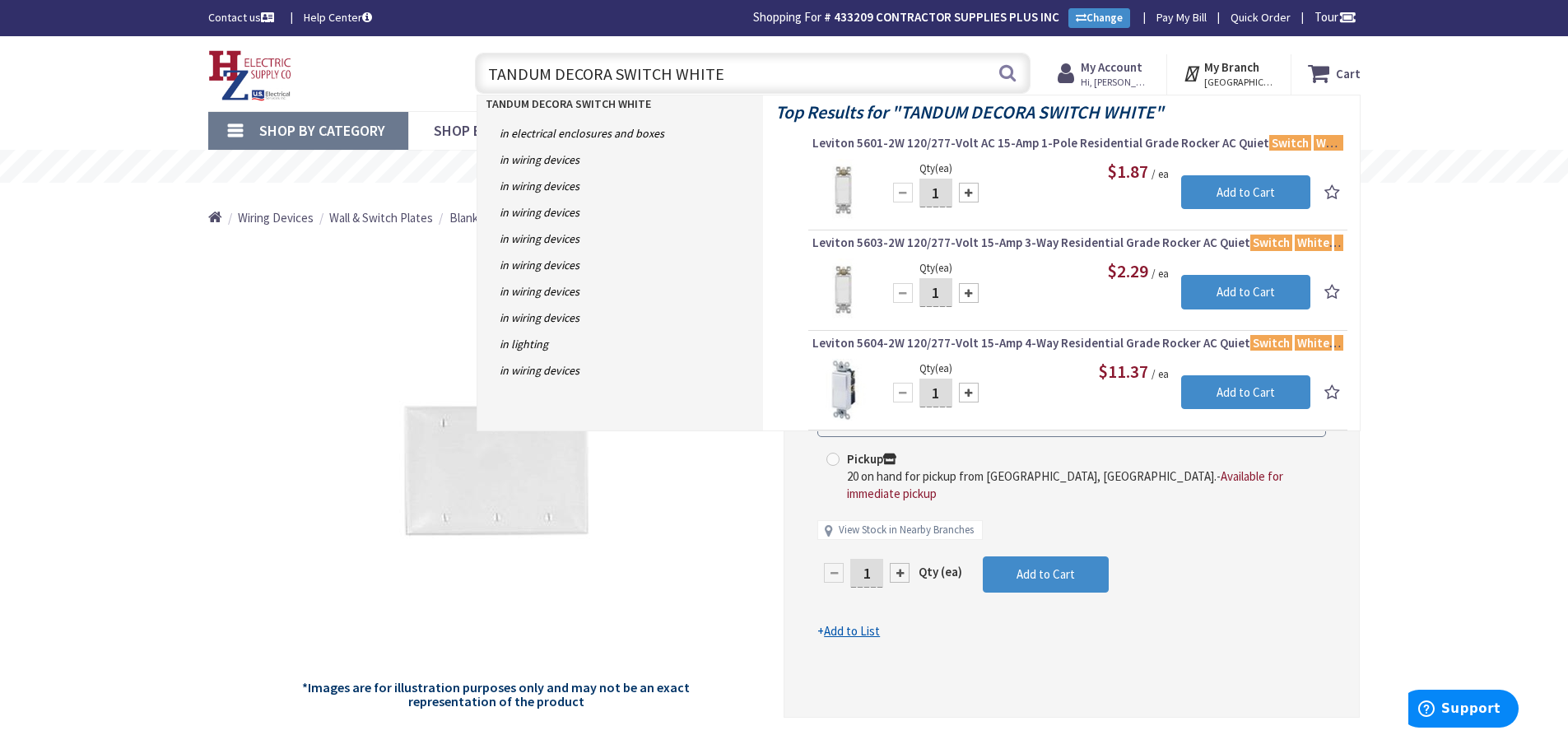
click at [1018, 60] on input "TANDUM DECORA SWITCH WHITE" at bounding box center [752, 72] width 555 height 41
type input "TANDUM DECORA SWITCH WHITE"
click at [1004, 69] on button "Search" at bounding box center [1008, 72] width 22 height 37
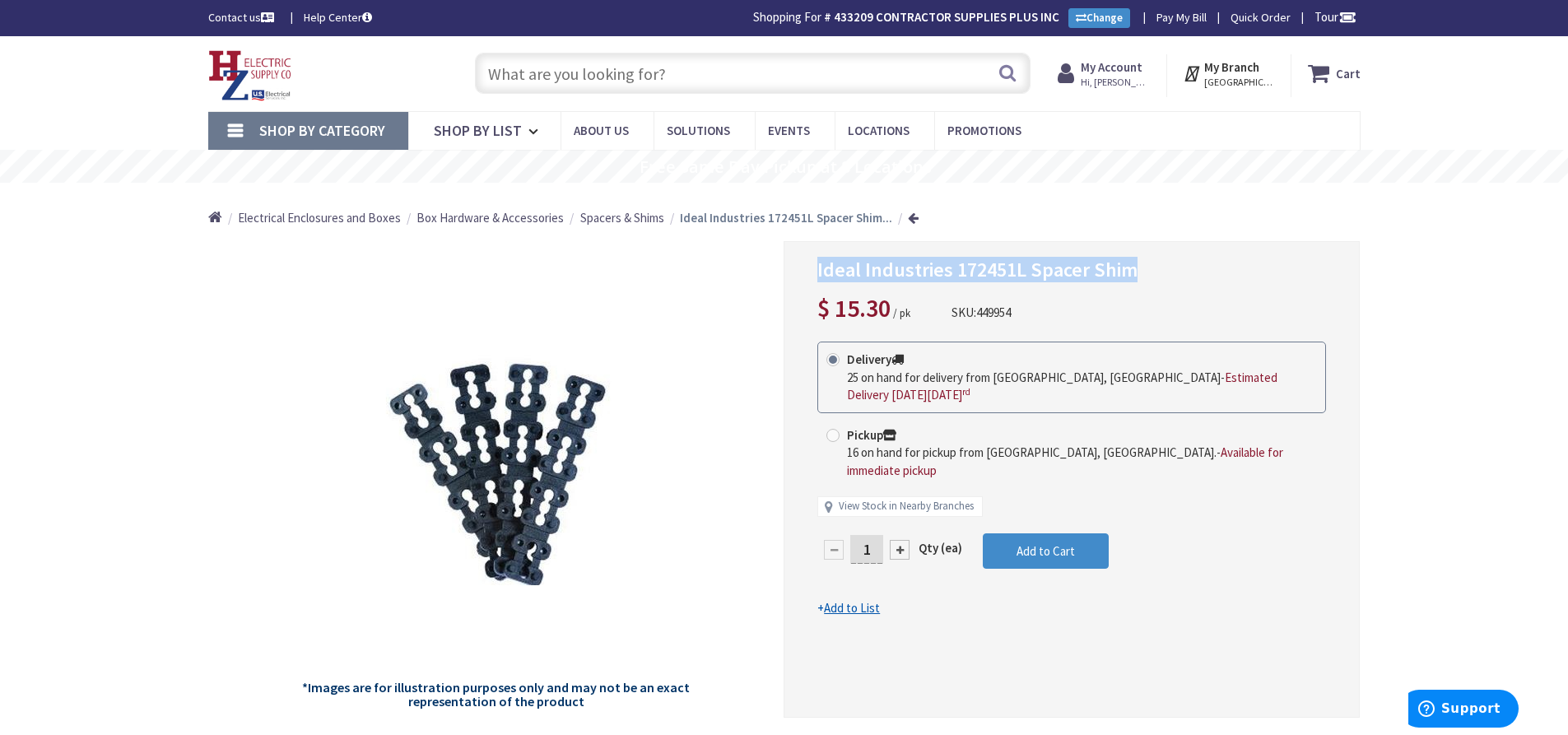
drag, startPoint x: 817, startPoint y: 269, endPoint x: 1114, endPoint y: 269, distance: 297.0
click at [1142, 268] on h1 "Ideal Industries 172451L Spacer Shim" at bounding box center [1072, 270] width 509 height 24
copy span "Ideal Industries 172451L Spacer Shim"
click at [673, 81] on input "text" at bounding box center [752, 72] width 555 height 41
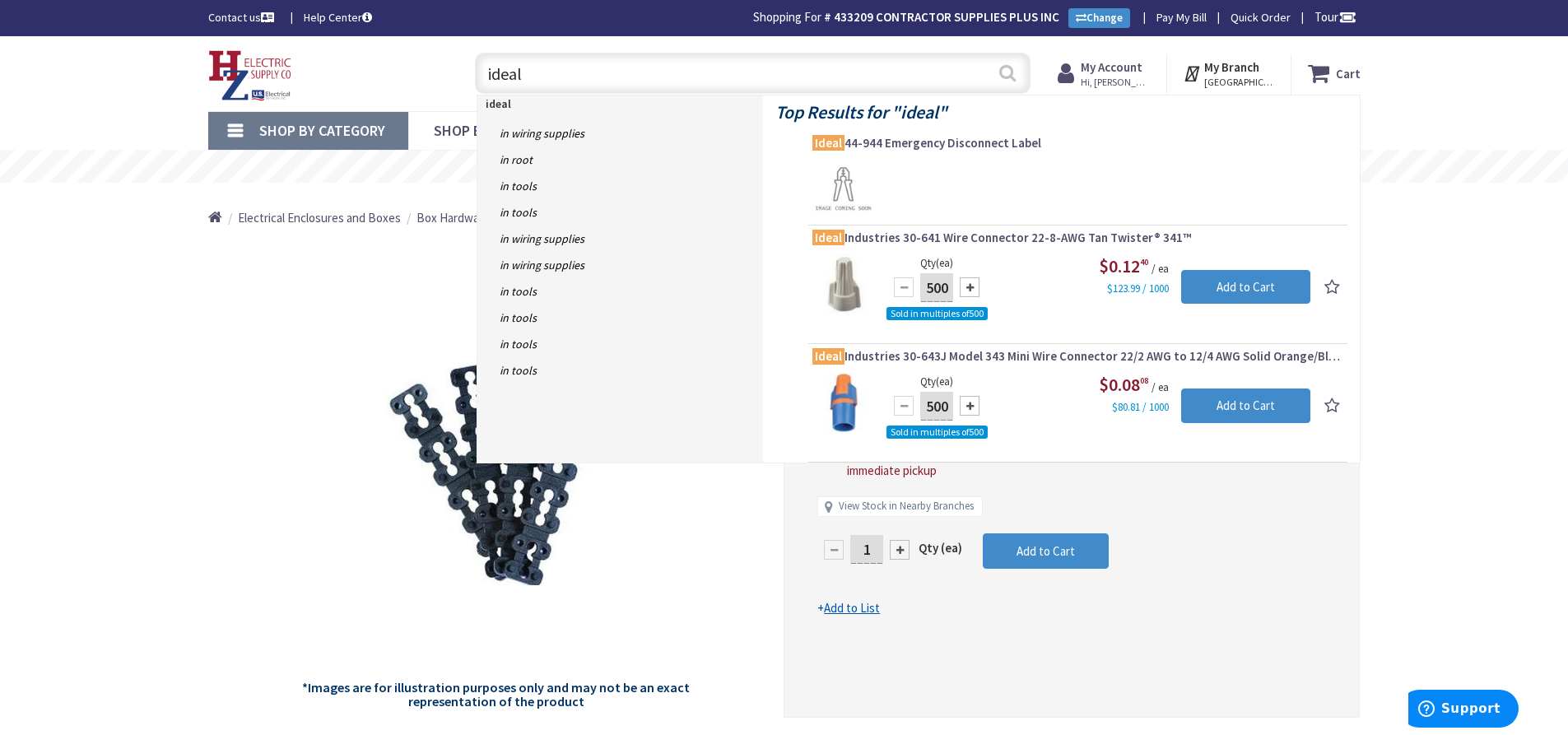
type input "ideal"
click at [1005, 71] on button "Search" at bounding box center [1008, 72] width 22 height 37
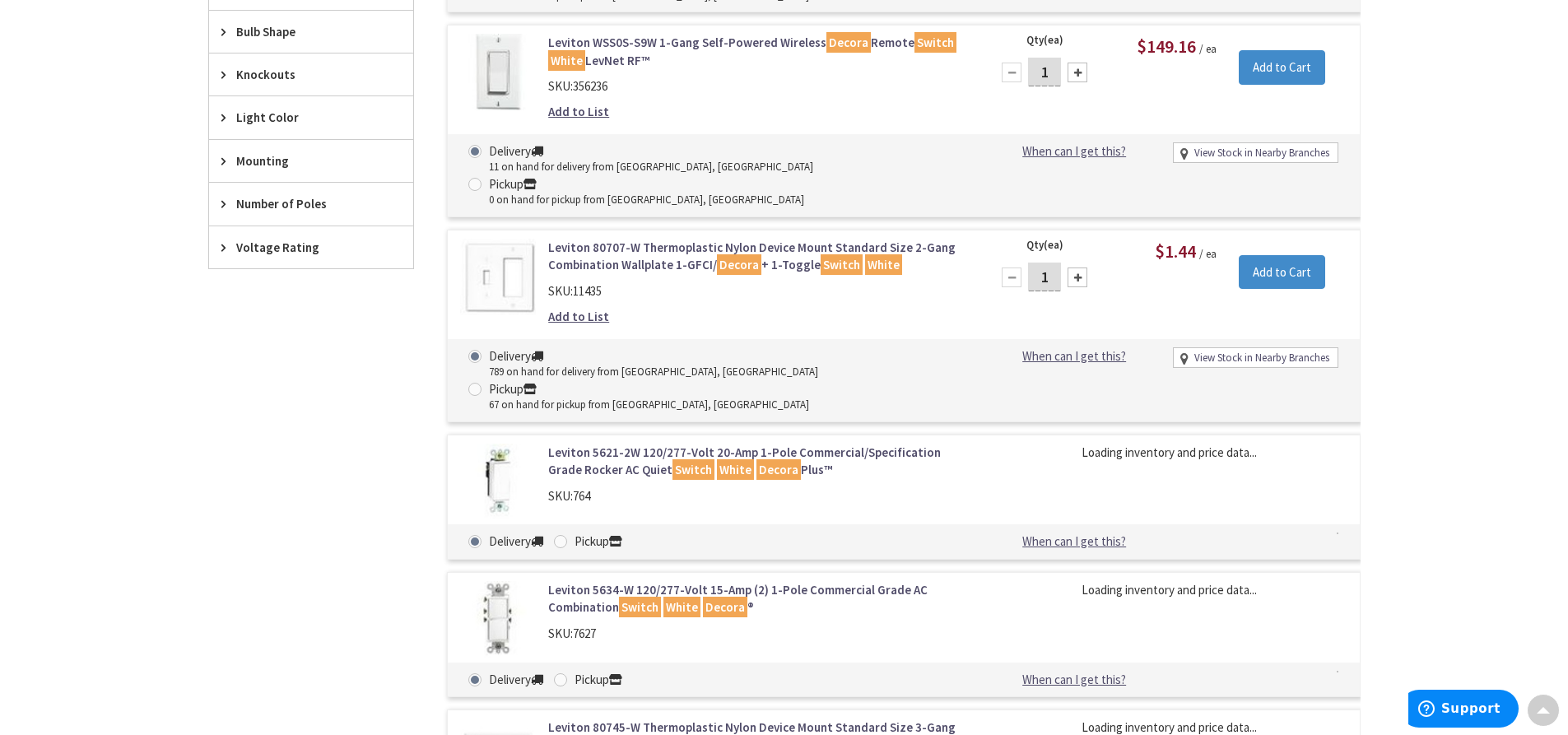
scroll to position [1155, 0]
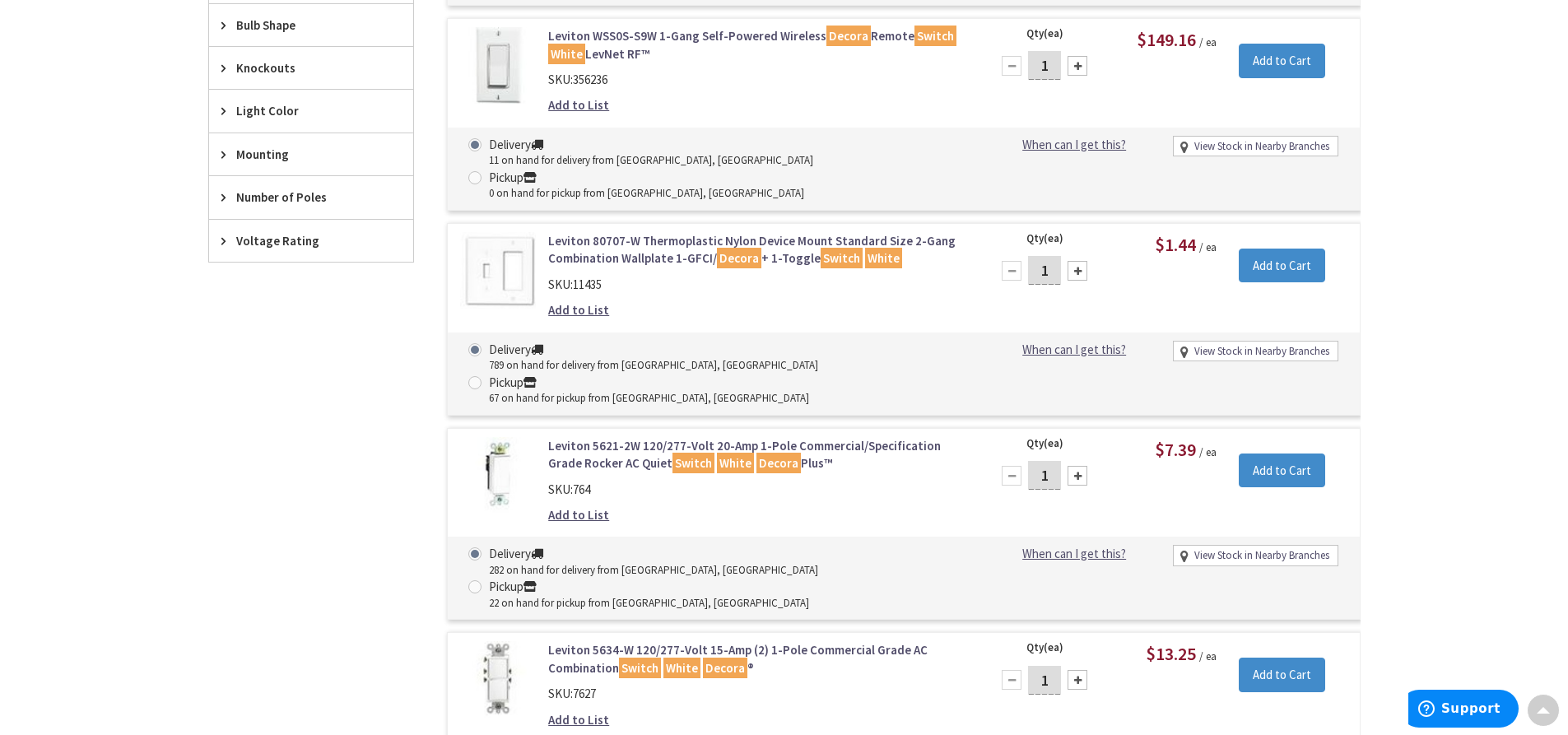
click at [581, 641] on link "Leviton 5634-W 120/277-Volt 15-Amp (2) 1-Pole Commercial Grade AC Combination S…" at bounding box center [757, 659] width 419 height 36
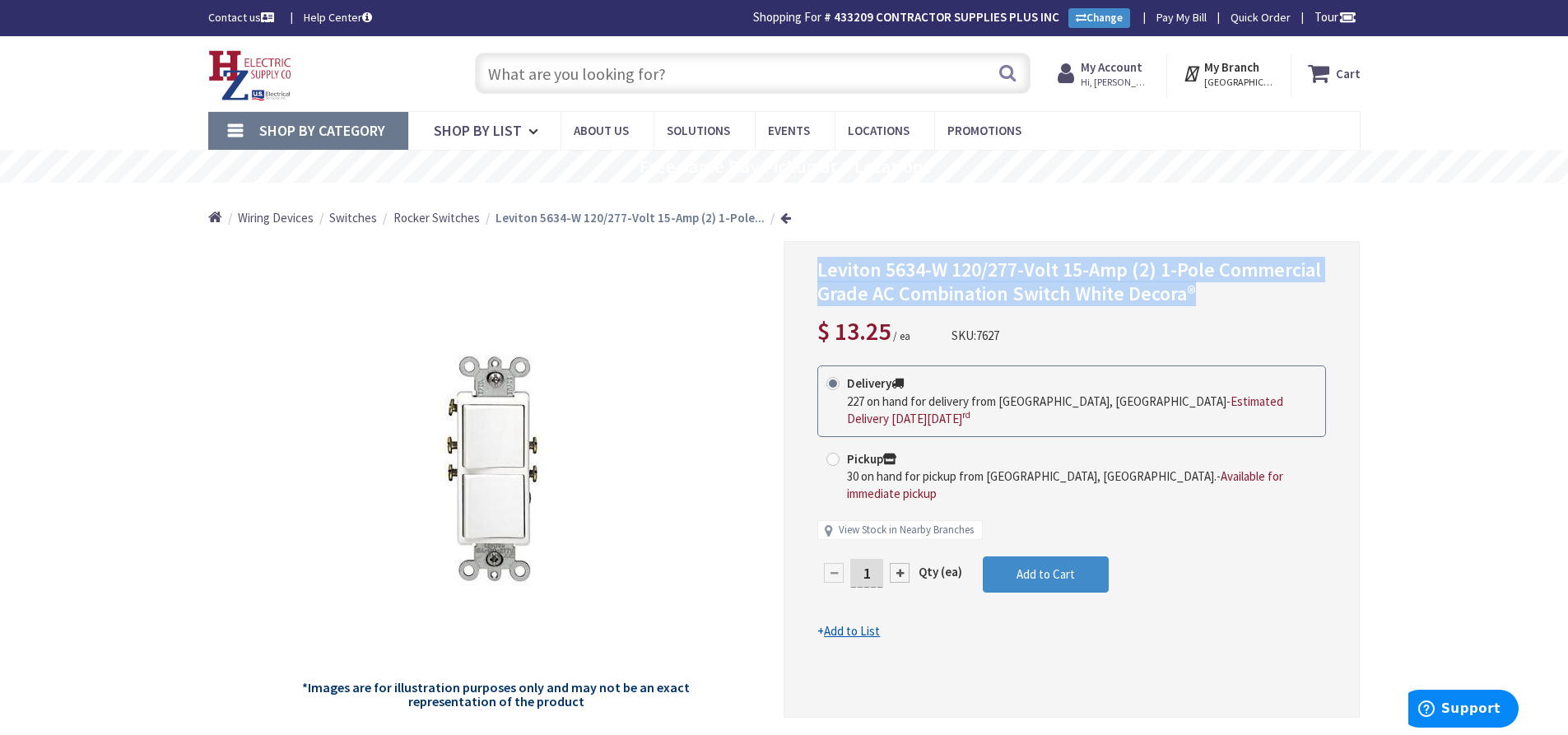
drag, startPoint x: 818, startPoint y: 267, endPoint x: 1198, endPoint y: 302, distance: 381.6
click at [1198, 302] on h1 "Leviton 5634-W 120/277-Volt 15-Amp (2) 1-Pole Commercial Grade AC Combination S…" at bounding box center [1072, 282] width 509 height 47
copy span "Leviton 5634-W 120/277-Volt 15-Amp (2) 1-Pole Commercial Grade AC Combination S…"
click at [1107, 69] on strong "My Account" at bounding box center [1112, 67] width 62 height 16
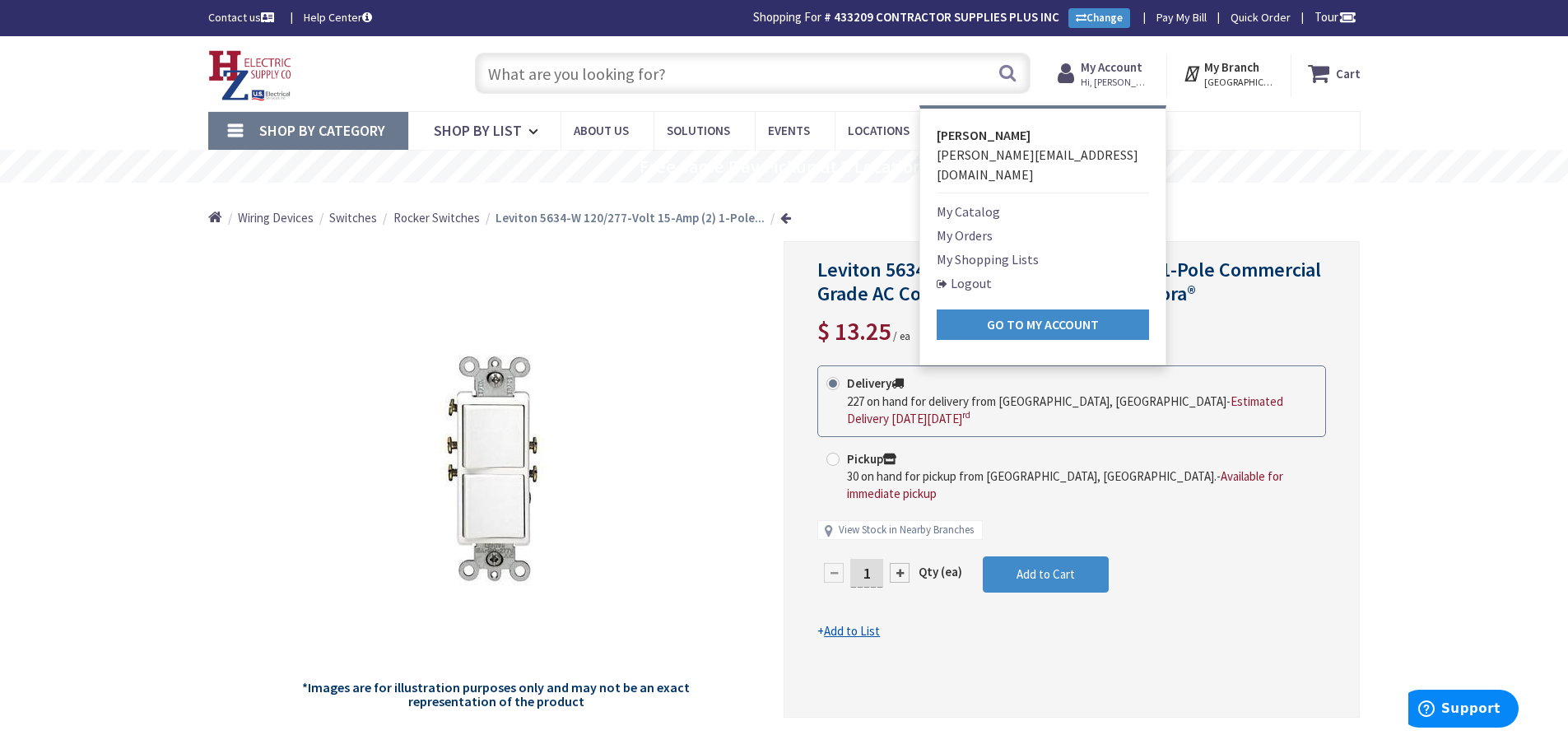
click at [997, 225] on li "My Orders" at bounding box center [1042, 235] width 212 height 20
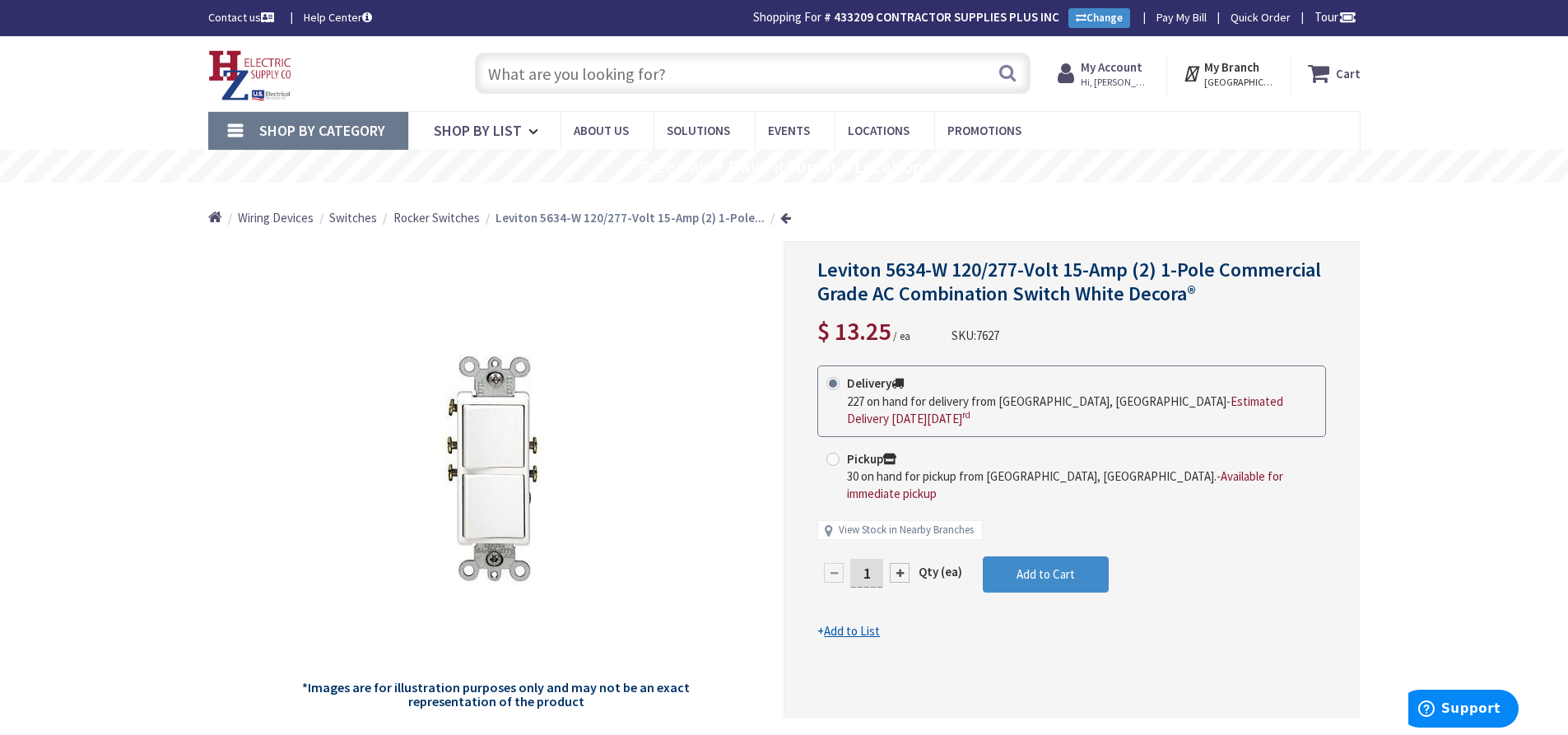
click at [1119, 76] on span "Hi, [PERSON_NAME]" at bounding box center [1116, 82] width 70 height 13
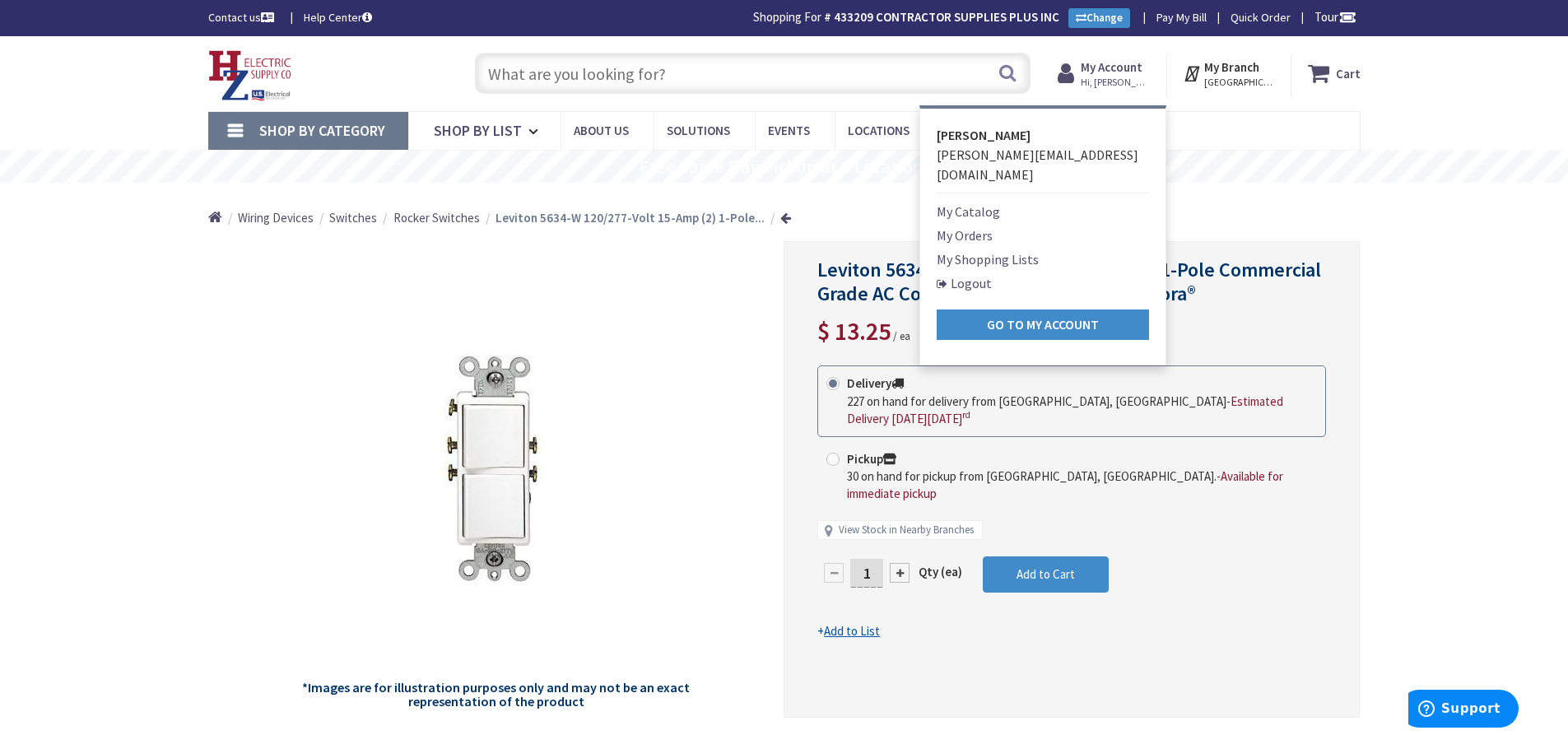
click at [978, 225] on link "My Orders" at bounding box center [964, 235] width 56 height 20
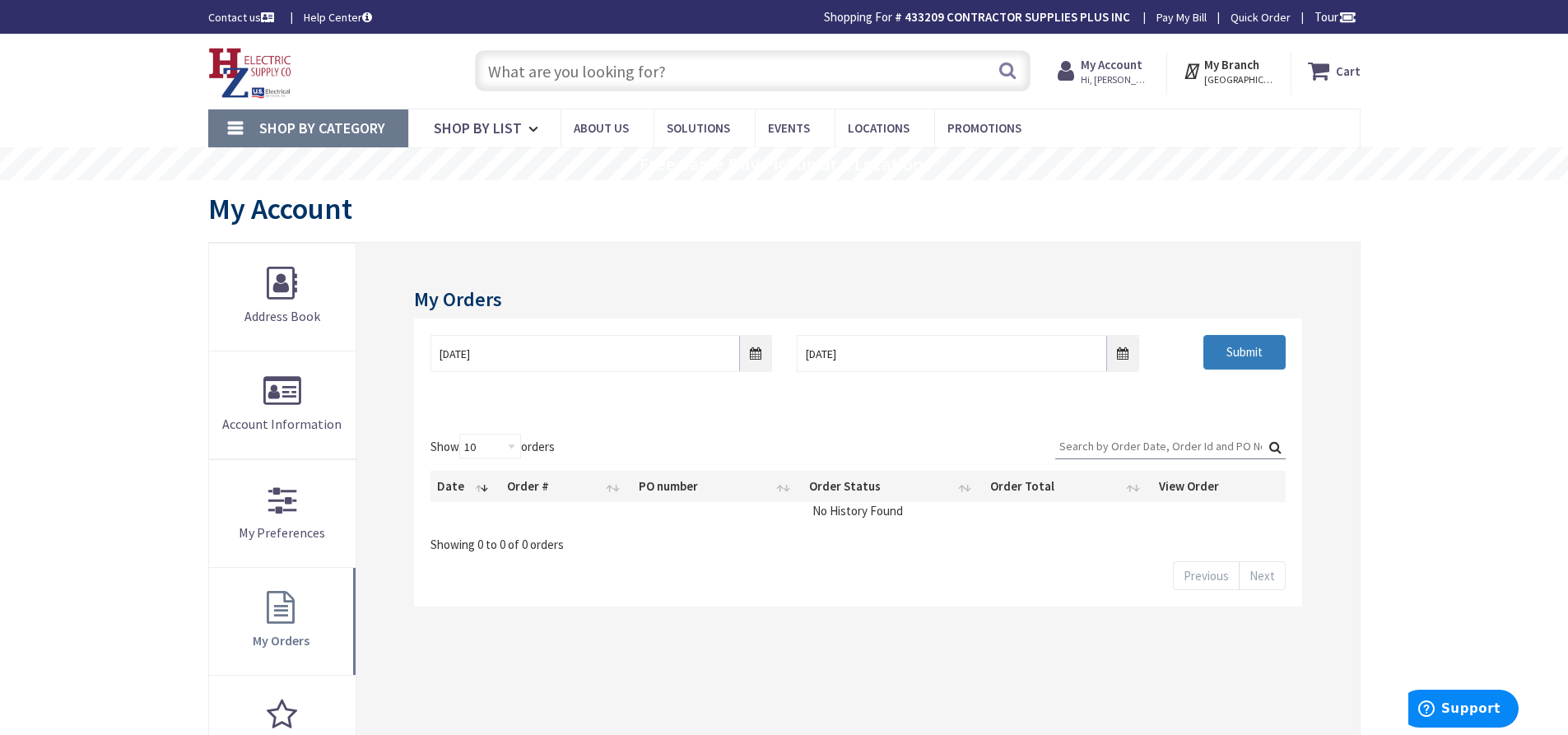
click at [1238, 348] on input "Submit" at bounding box center [1244, 353] width 82 height 35
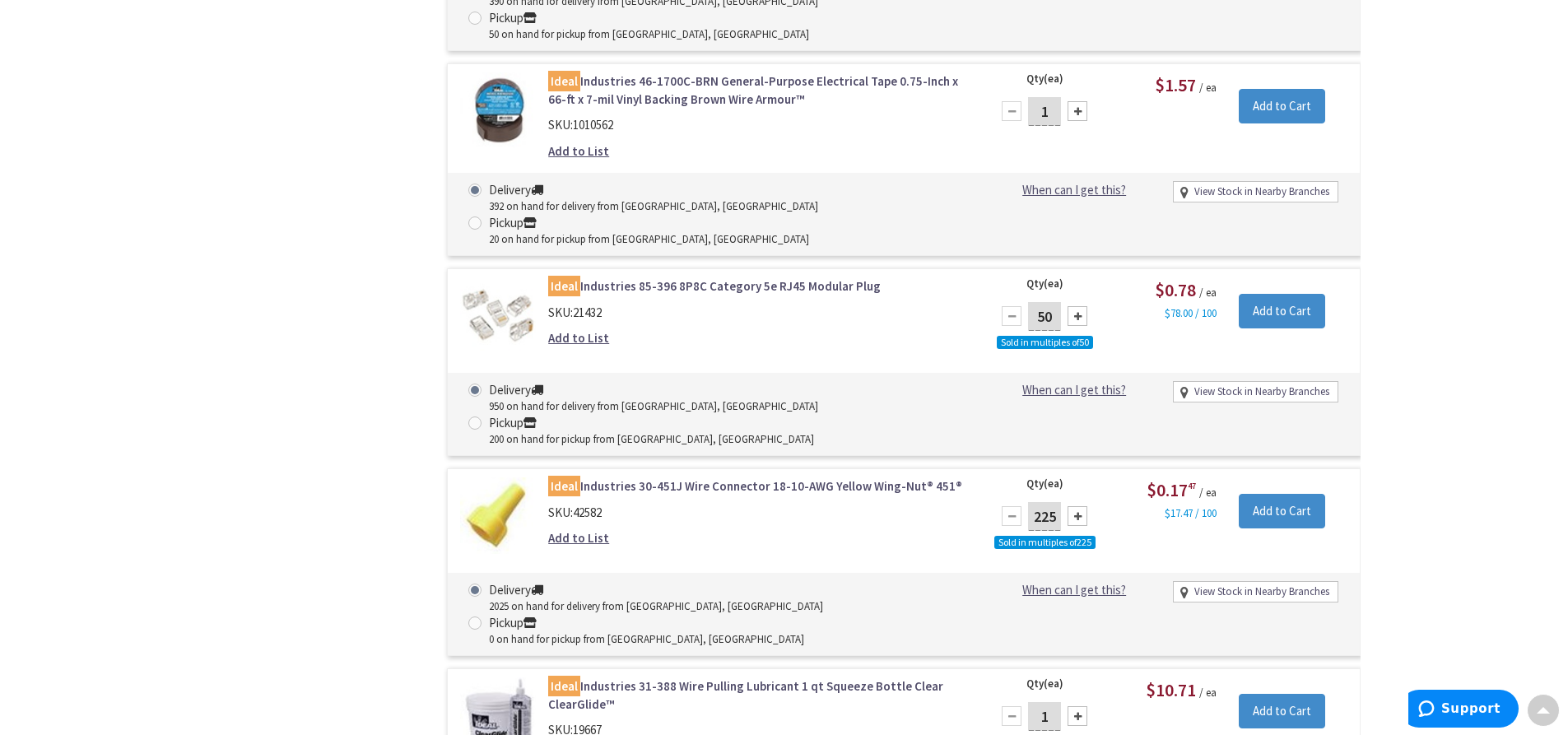
scroll to position [19374, 0]
